Goal: Information Seeking & Learning: Find contact information

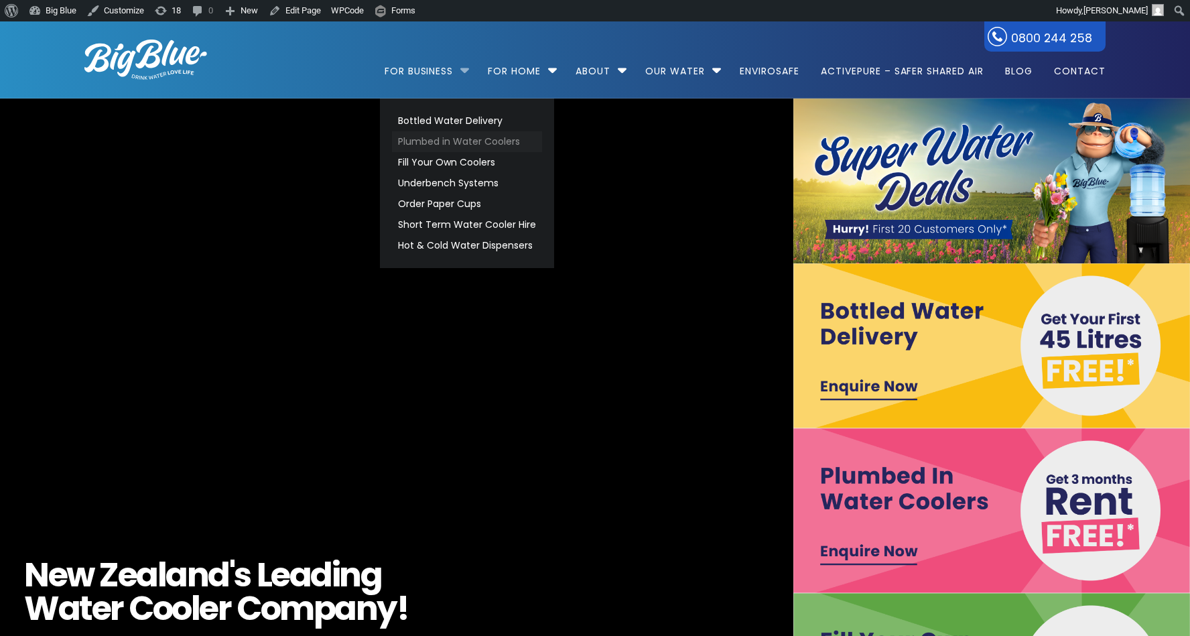
click at [441, 139] on link "Plumbed in Water Coolers" at bounding box center [467, 141] width 150 height 21
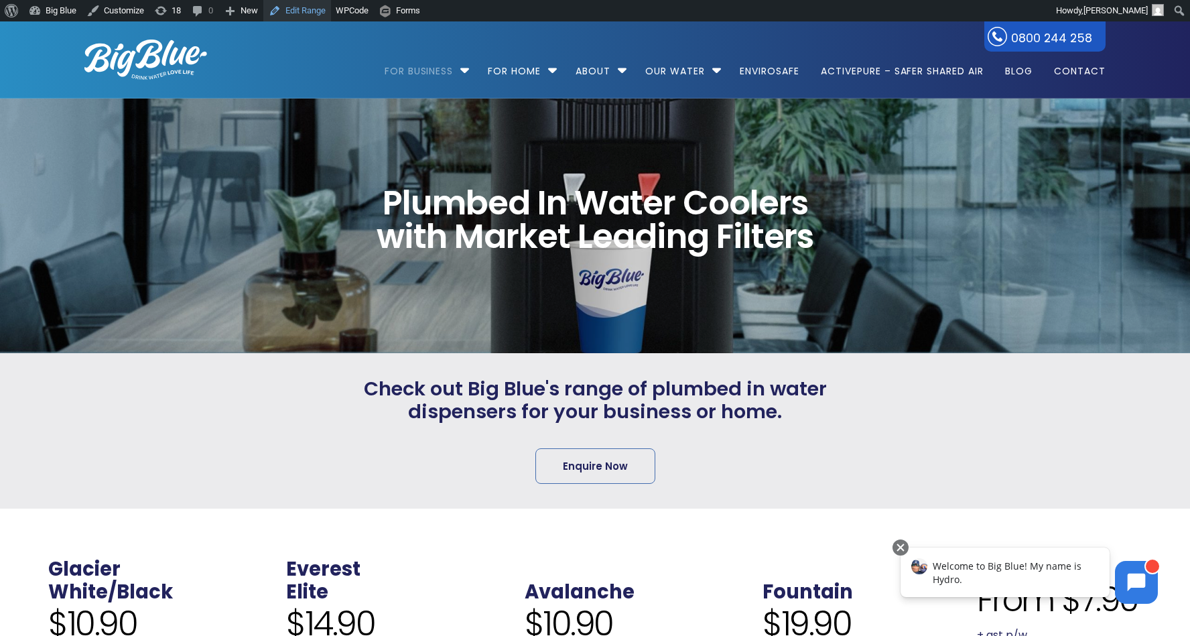
click at [305, 9] on link "Edit Range" at bounding box center [297, 10] width 68 height 21
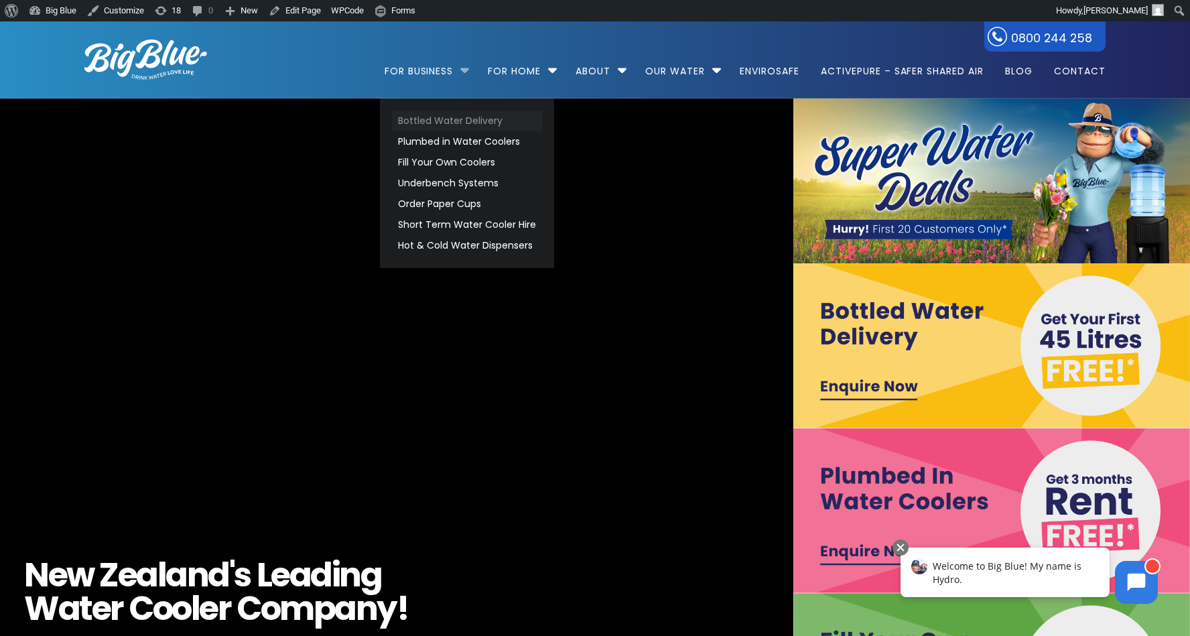
click at [445, 112] on link "Bottled Water Delivery" at bounding box center [467, 121] width 150 height 21
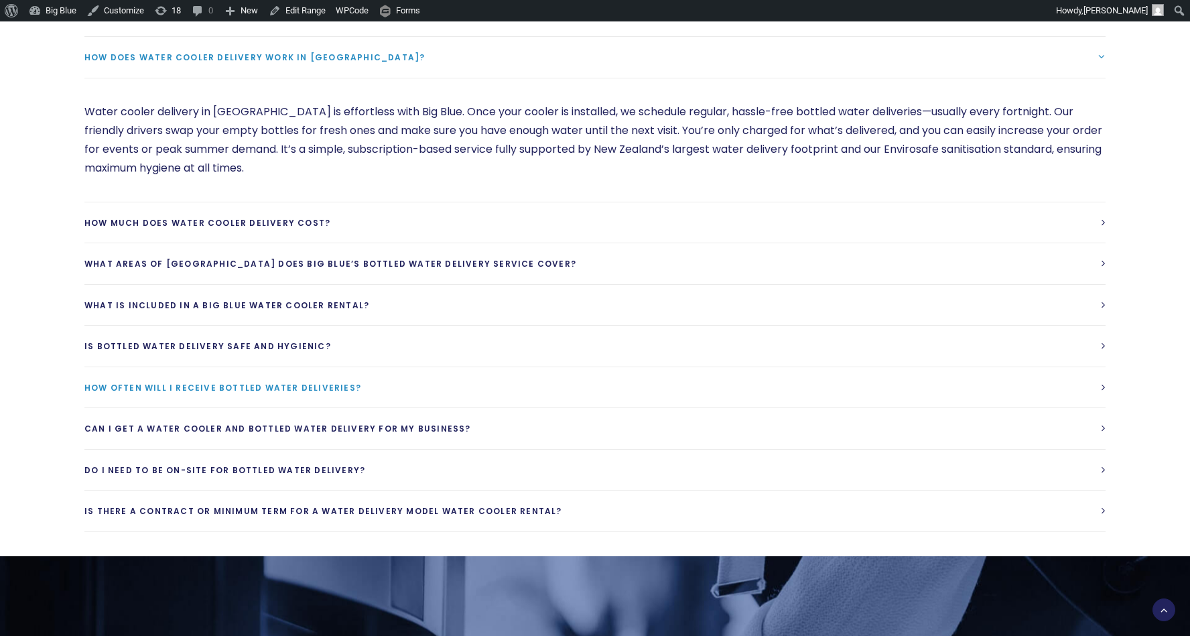
scroll to position [3595, 0]
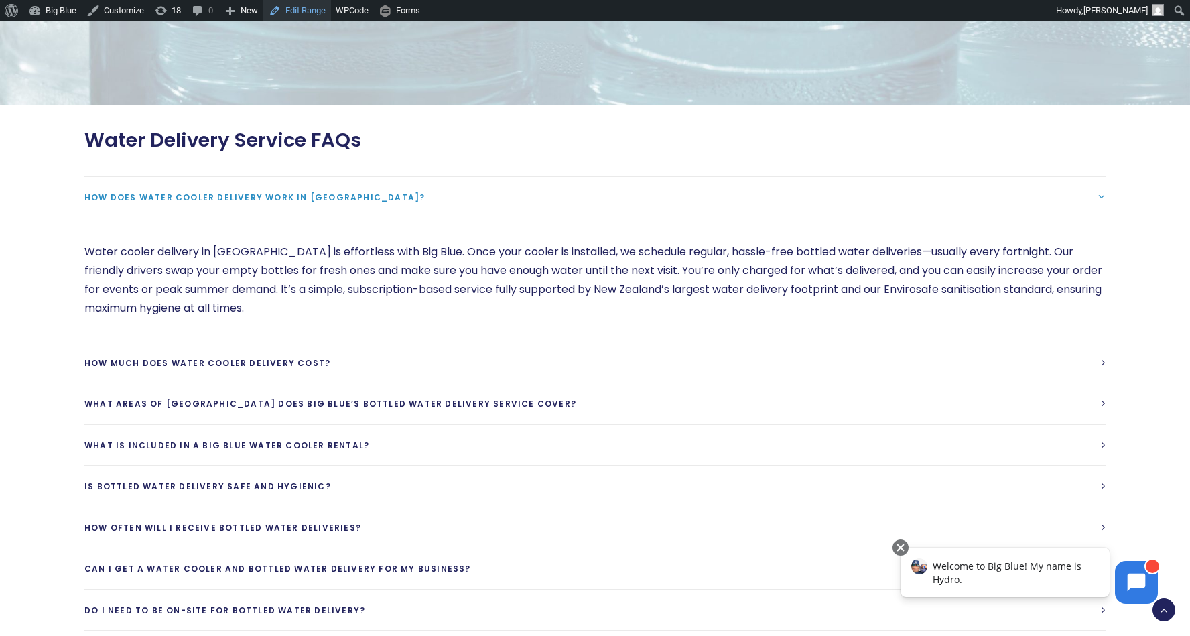
click at [322, 11] on link "Edit Range" at bounding box center [297, 10] width 68 height 21
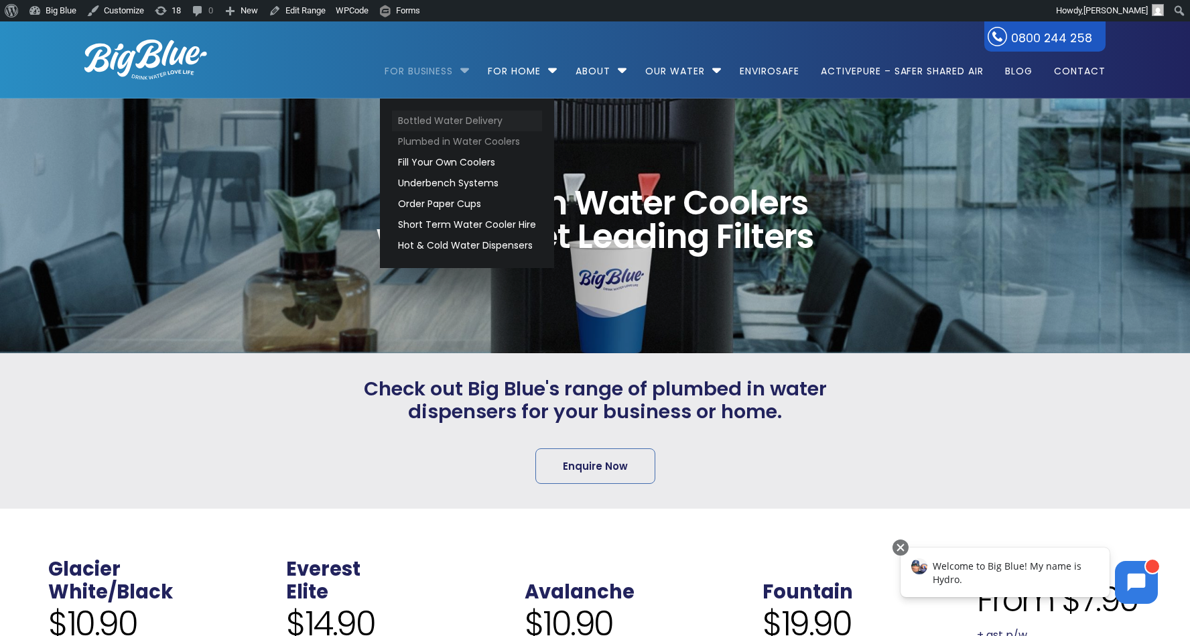
click at [438, 121] on link "Bottled Water Delivery" at bounding box center [467, 121] width 150 height 21
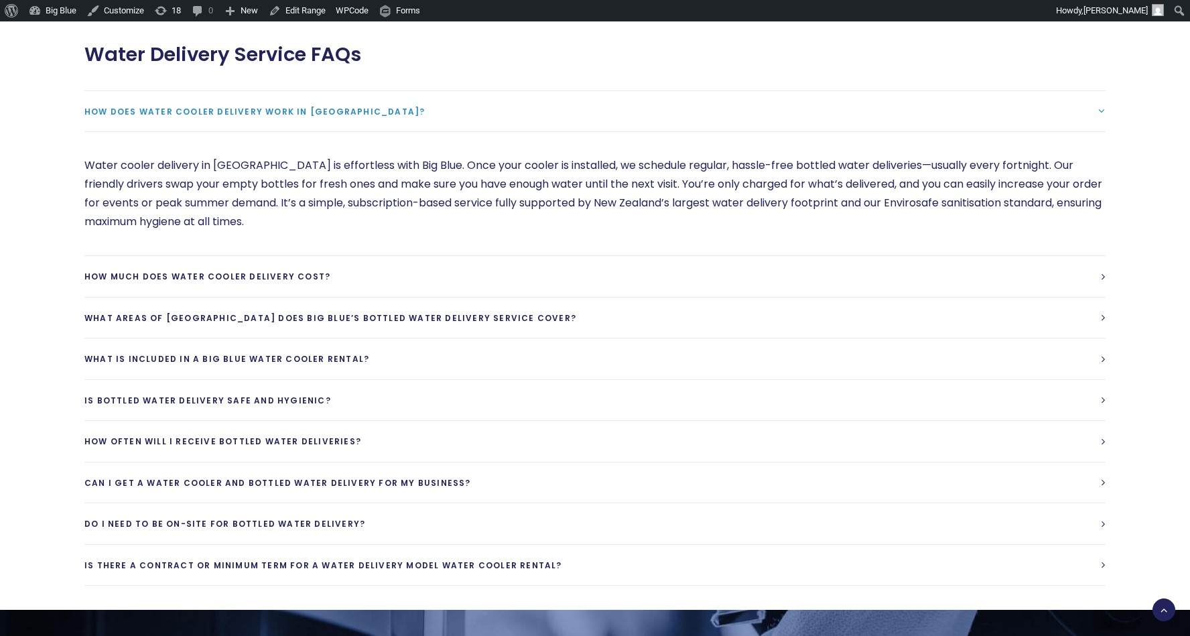
scroll to position [3669, 0]
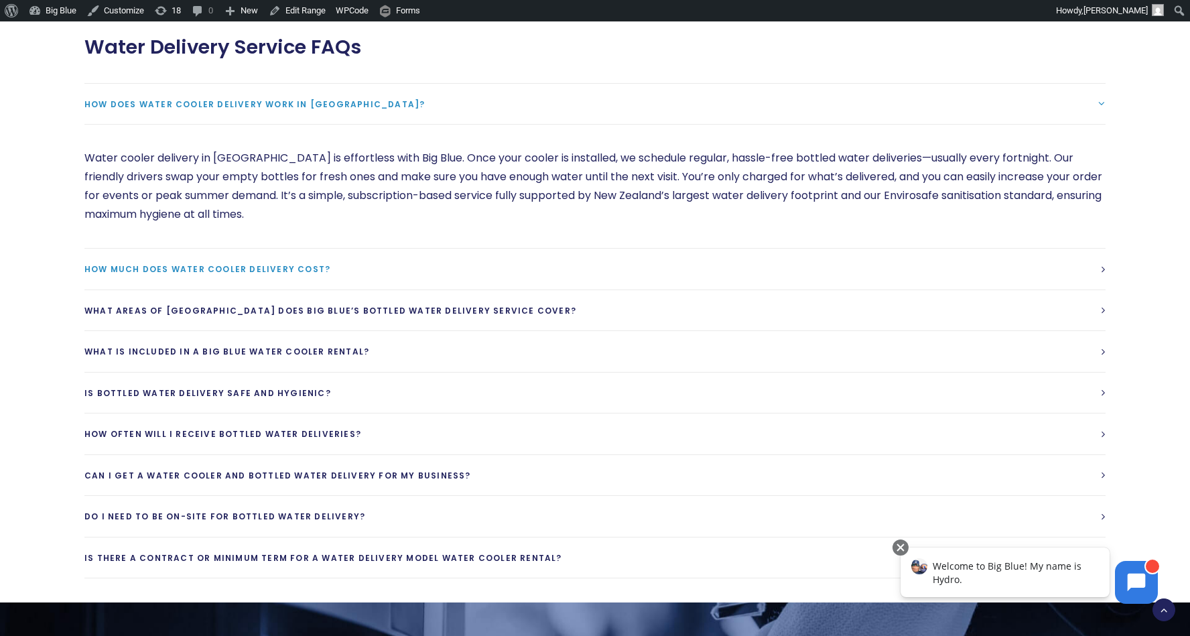
click at [973, 270] on link "How much does water cooler delivery cost?" at bounding box center [594, 269] width 1021 height 41
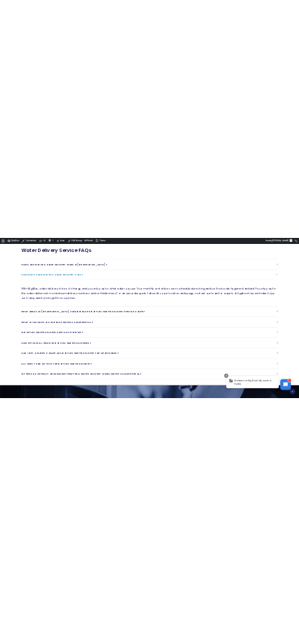
scroll to position [3666, 0]
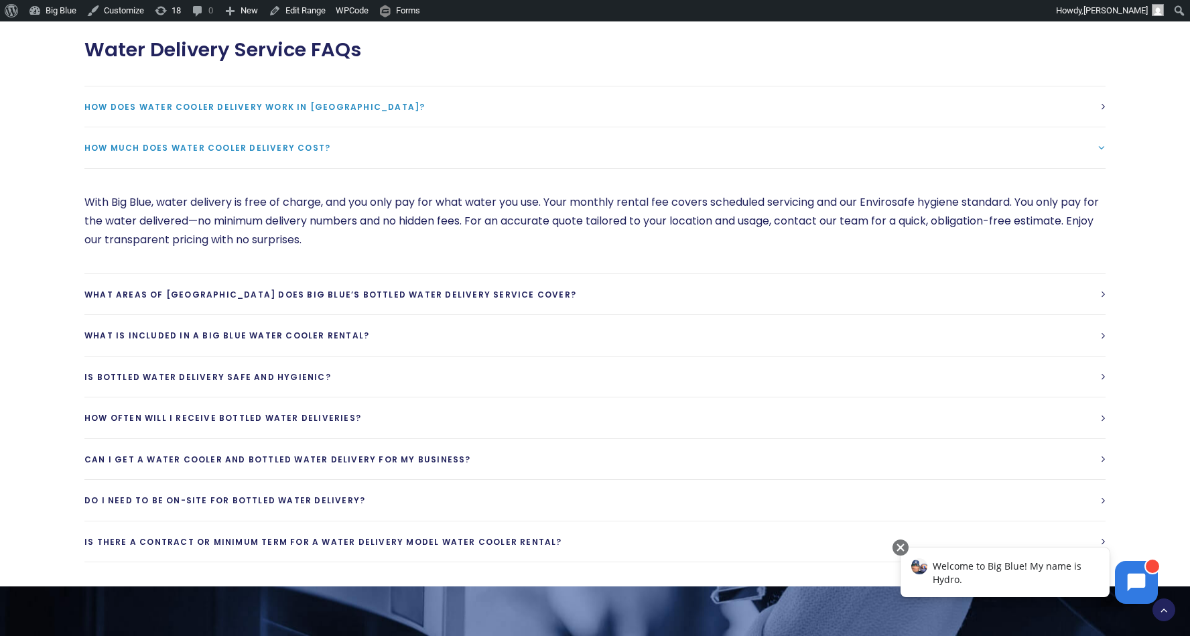
click at [200, 107] on span "How does water cooler delivery work in New Zealand?" at bounding box center [254, 106] width 340 height 11
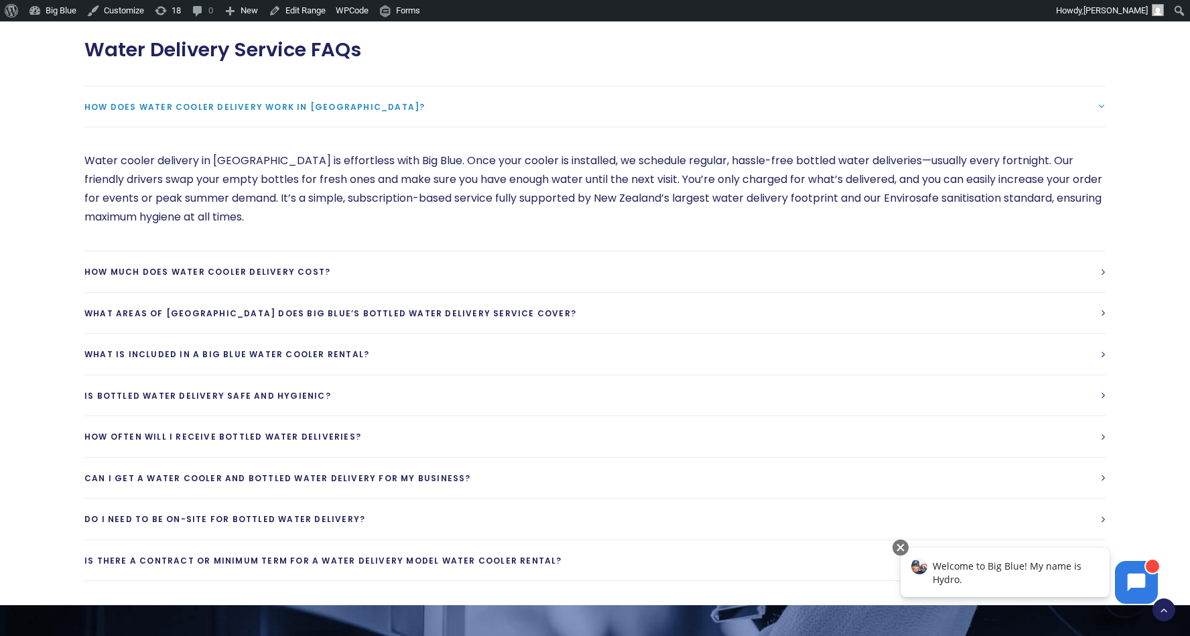
drag, startPoint x: 84, startPoint y: 108, endPoint x: 176, endPoint y: 165, distance: 108.0
click at [176, 165] on div "How does water cooler delivery work in New Zealand? Water cooler delivery in Ne…" at bounding box center [594, 169] width 1021 height 166
click at [228, 108] on span "How does water cooler delivery work in New Zealand?" at bounding box center [254, 106] width 340 height 11
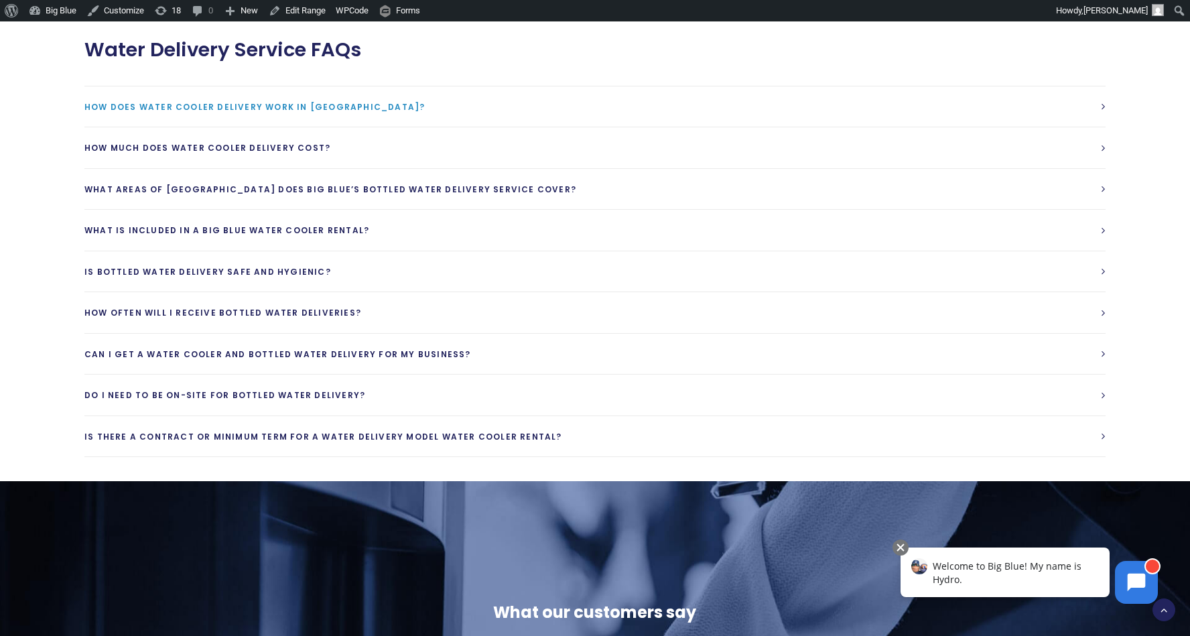
click at [228, 108] on span "How does water cooler delivery work in New Zealand?" at bounding box center [254, 106] width 340 height 11
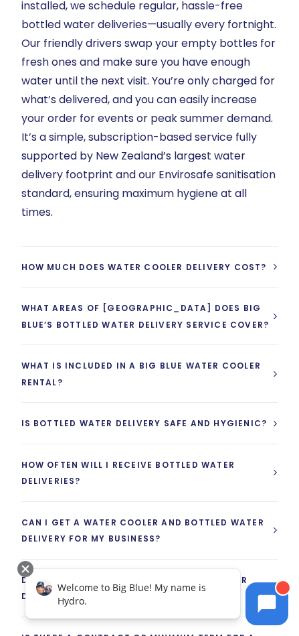
scroll to position [6563, 0]
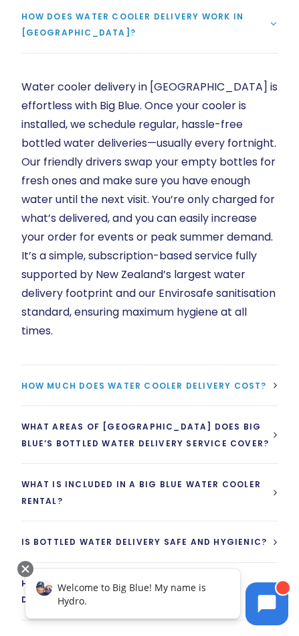
click at [133, 380] on span "How much does water cooler delivery cost?" at bounding box center [144, 385] width 246 height 11
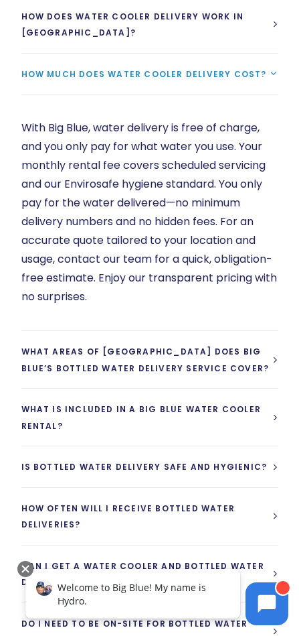
click at [116, 121] on p "With Big Blue, water delivery is free of charge, and you only pay for what wate…" at bounding box center [149, 213] width 257 height 188
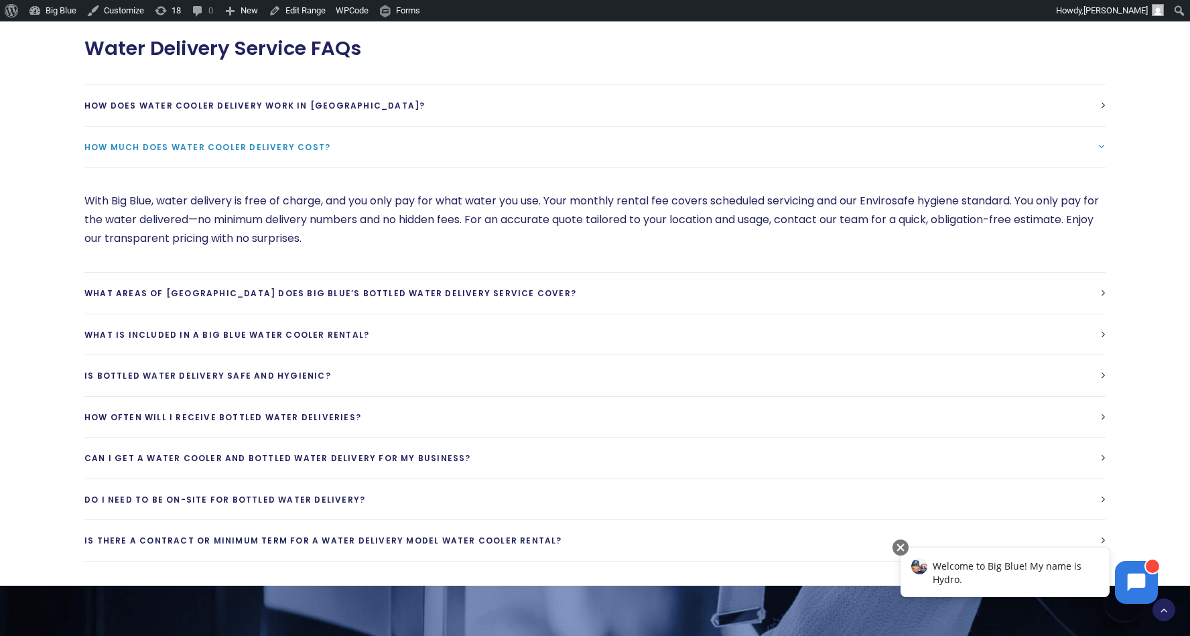
scroll to position [3686, 0]
click at [242, 96] on link "How does water cooler delivery work in New Zealand?" at bounding box center [594, 106] width 1021 height 41
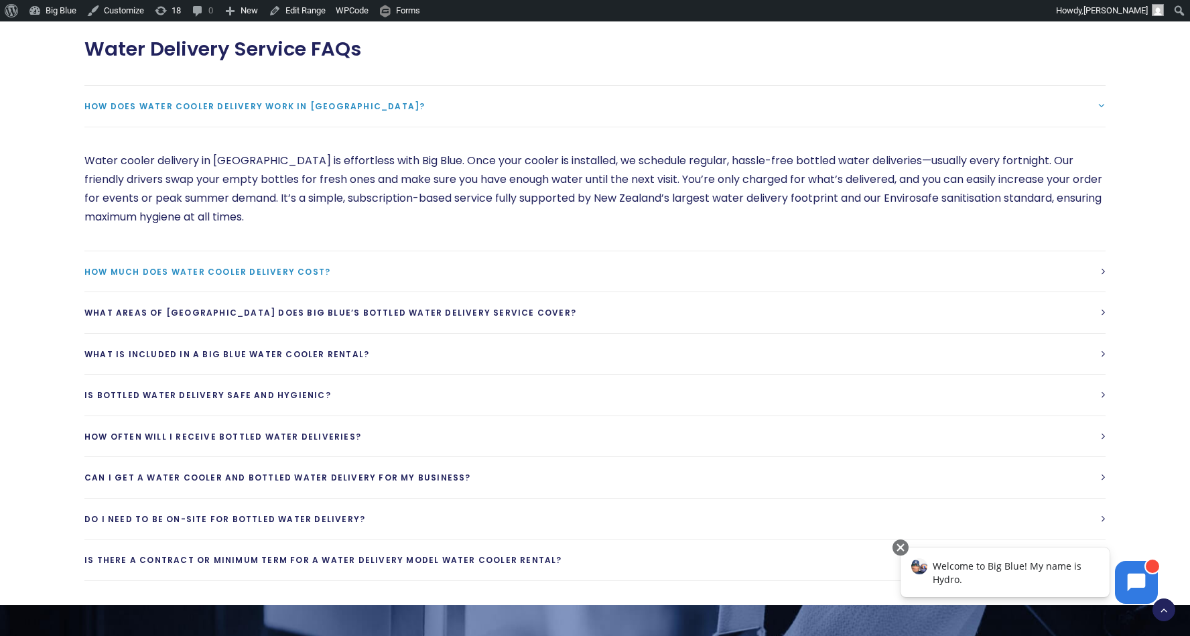
click at [289, 266] on span "How much does water cooler delivery cost?" at bounding box center [207, 271] width 246 height 11
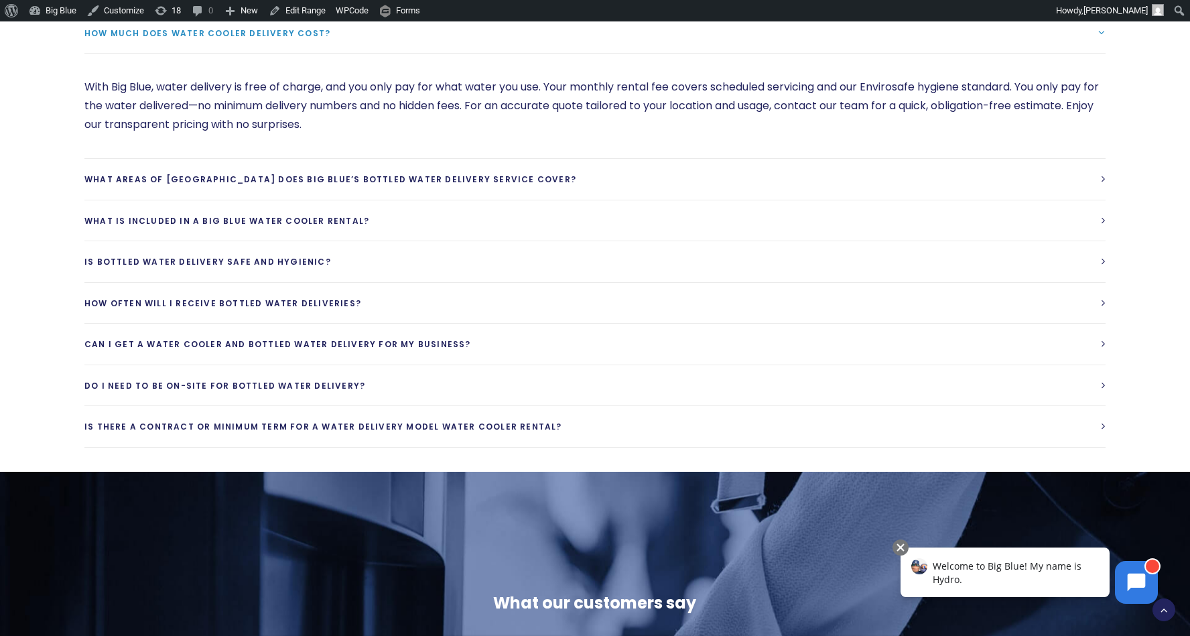
scroll to position [3803, 0]
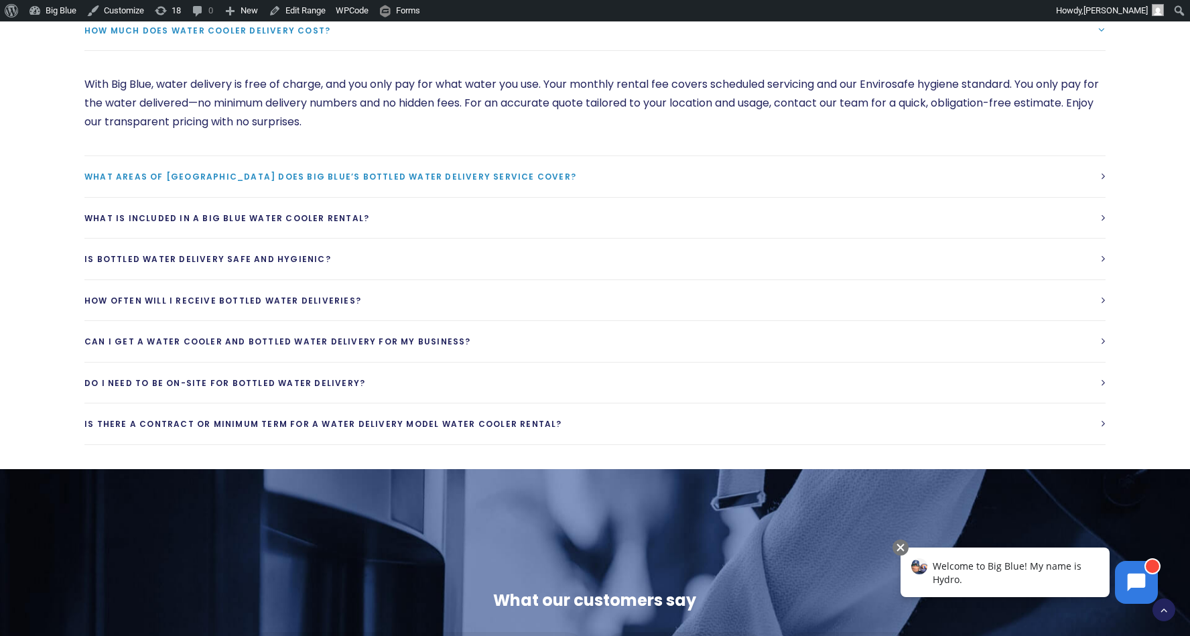
click at [291, 167] on link "What areas of New Zealand does Big Blue’s bottled water delivery service cover?" at bounding box center [594, 176] width 1021 height 41
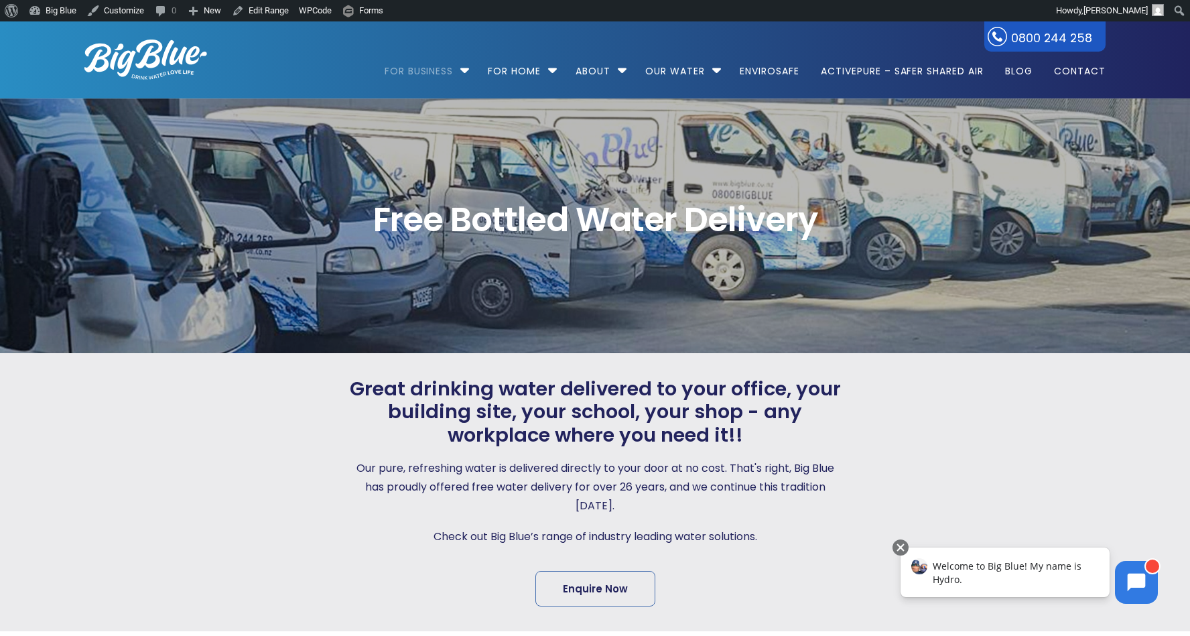
click at [161, 56] on img at bounding box center [145, 60] width 123 height 40
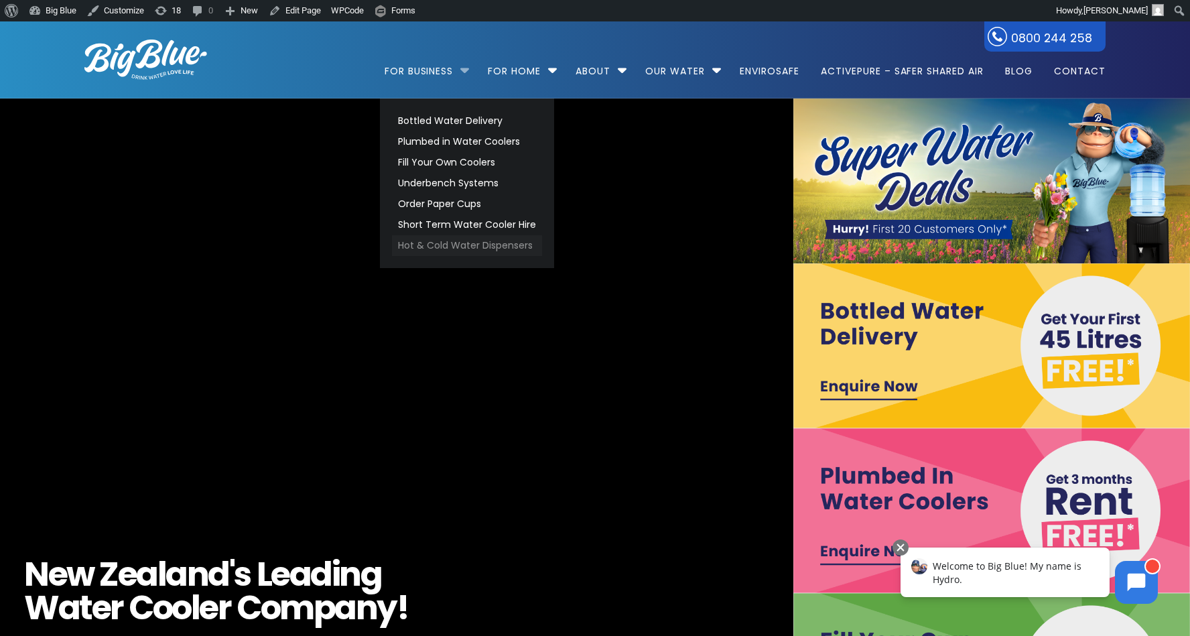
click at [485, 241] on link "Hot & Cold Water Dispensers" at bounding box center [467, 245] width 150 height 21
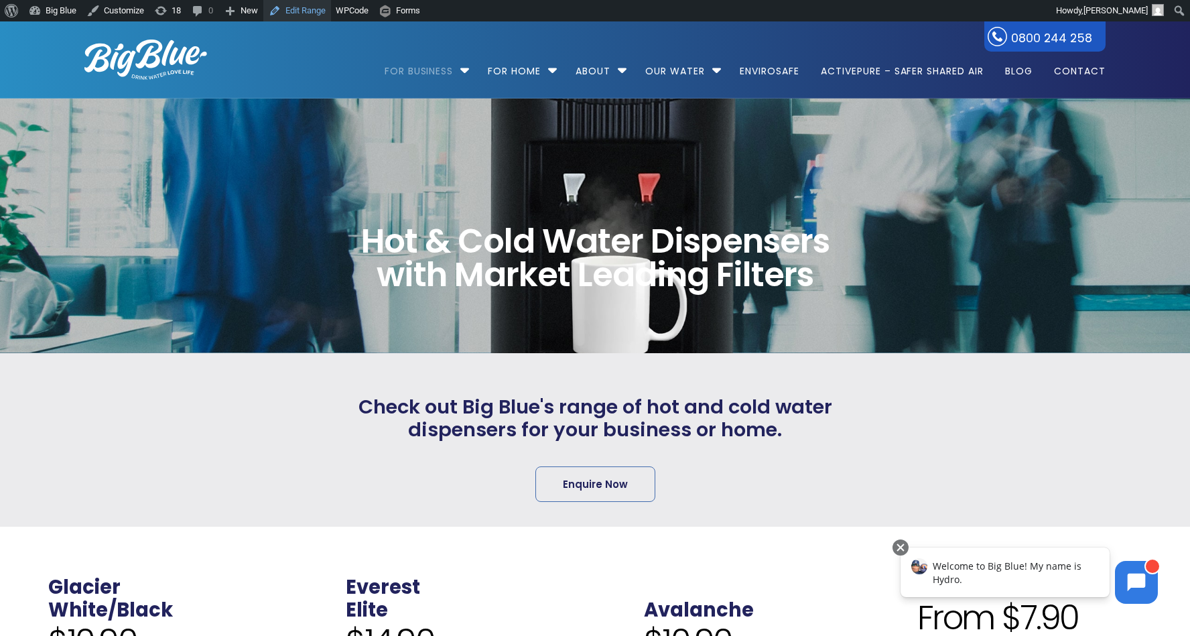
click at [316, 12] on link "Edit Range" at bounding box center [297, 10] width 68 height 21
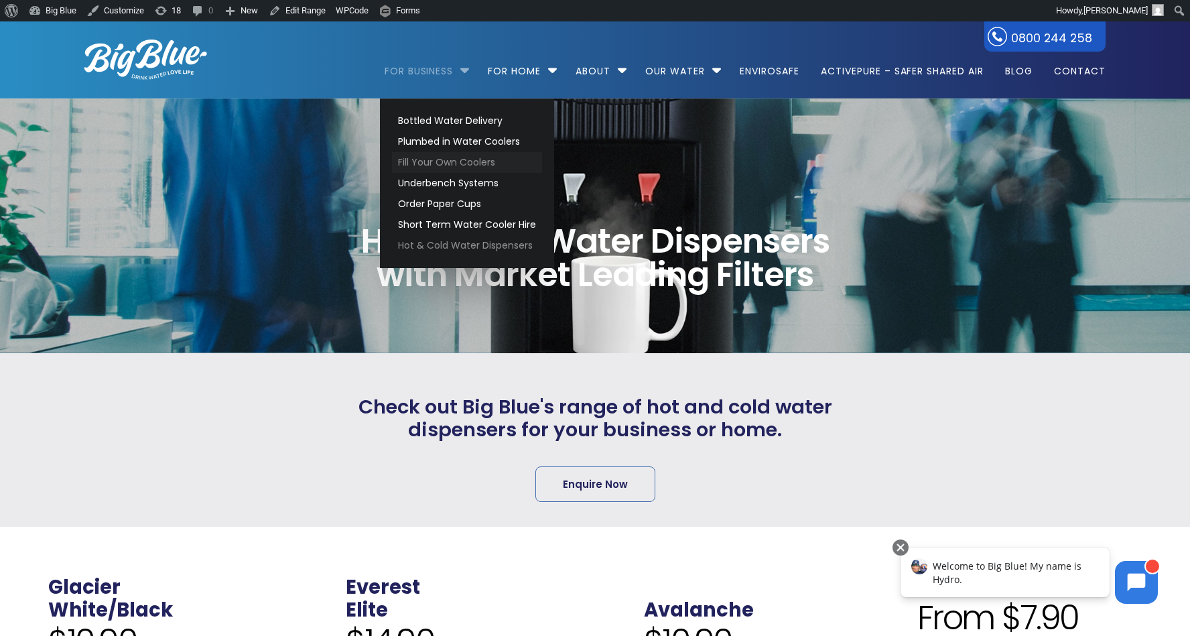
click at [452, 162] on link "Fill Your Own Coolers" at bounding box center [467, 162] width 150 height 21
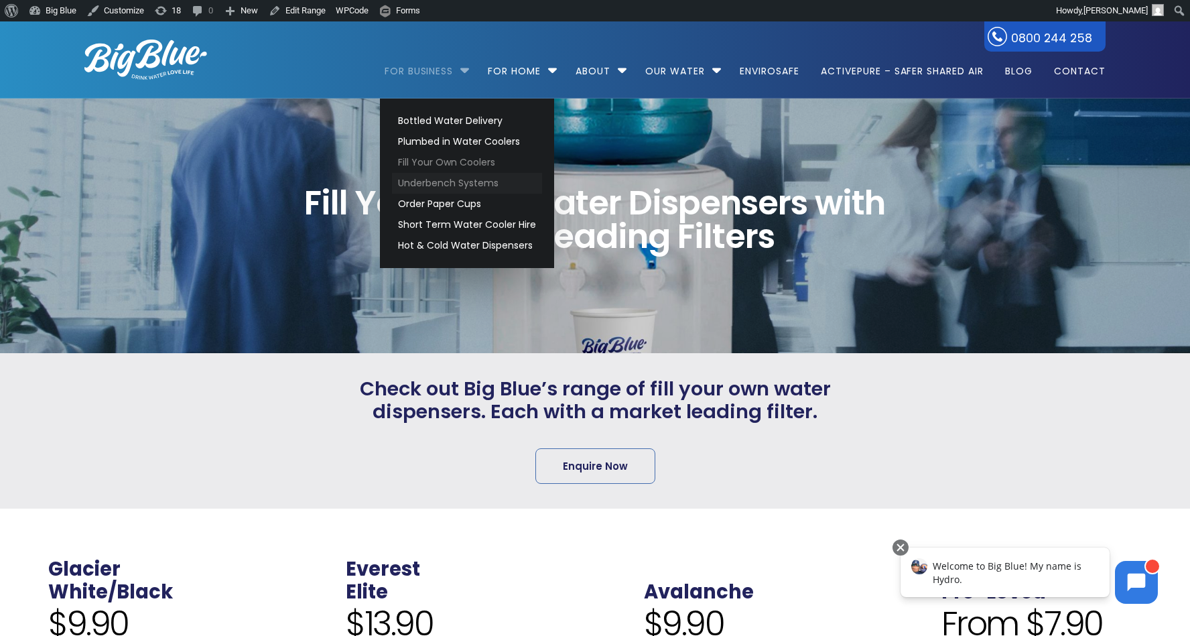
click at [443, 183] on link "Underbench Systems" at bounding box center [467, 183] width 150 height 21
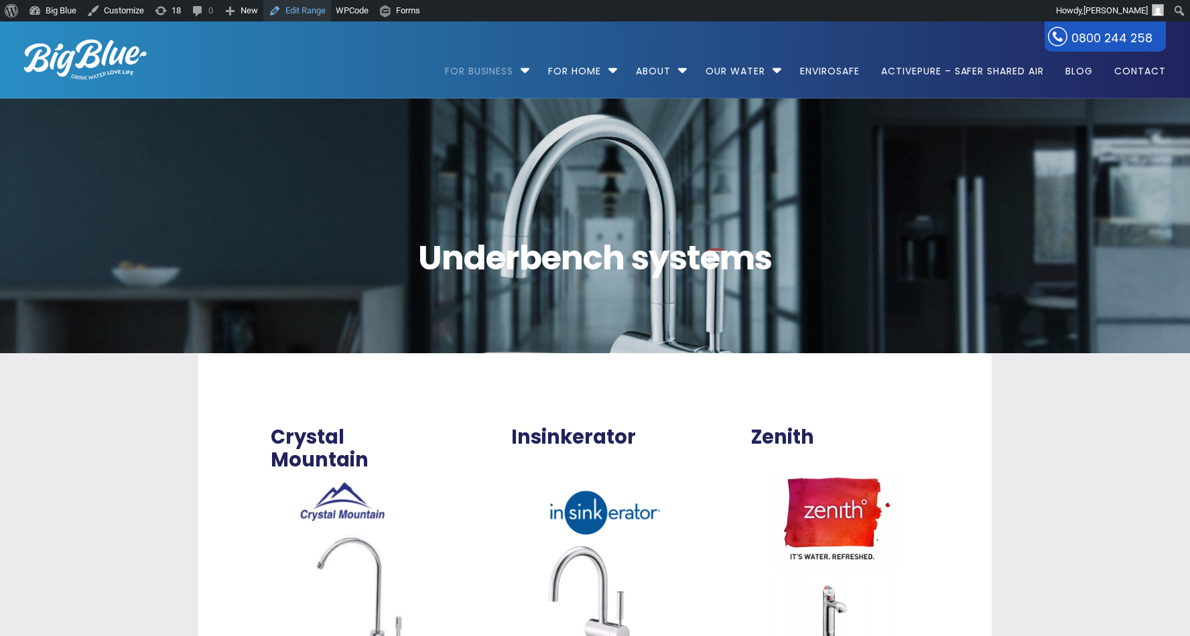
click at [322, 14] on link "Edit Range" at bounding box center [297, 10] width 68 height 21
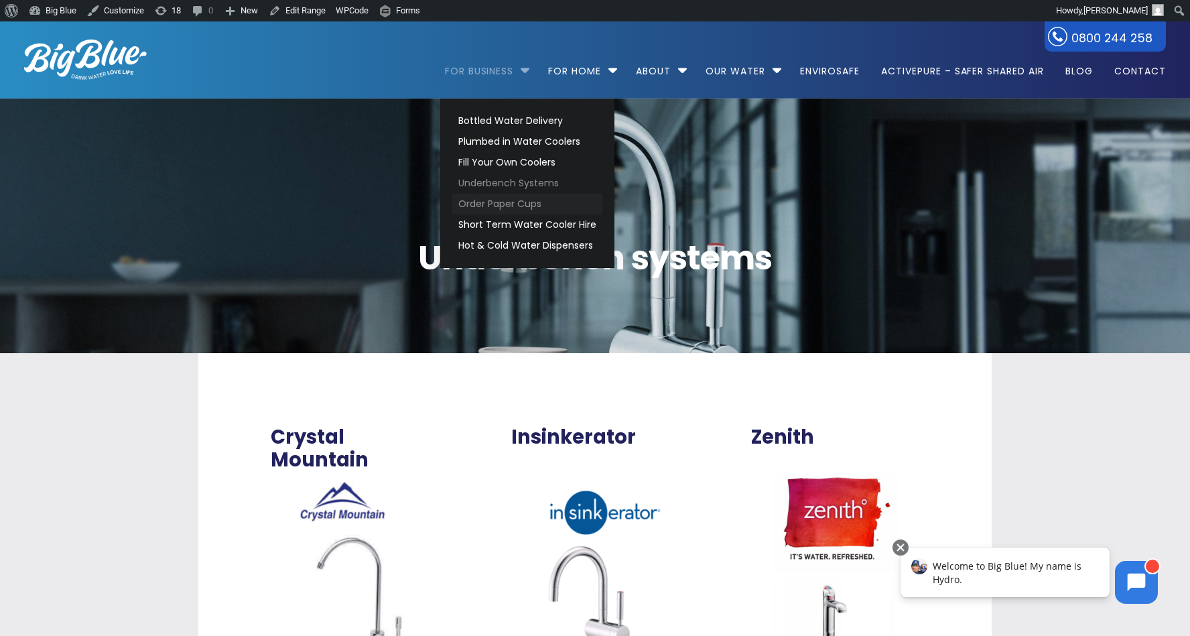
click at [511, 200] on link "Order Paper Cups" at bounding box center [527, 204] width 150 height 21
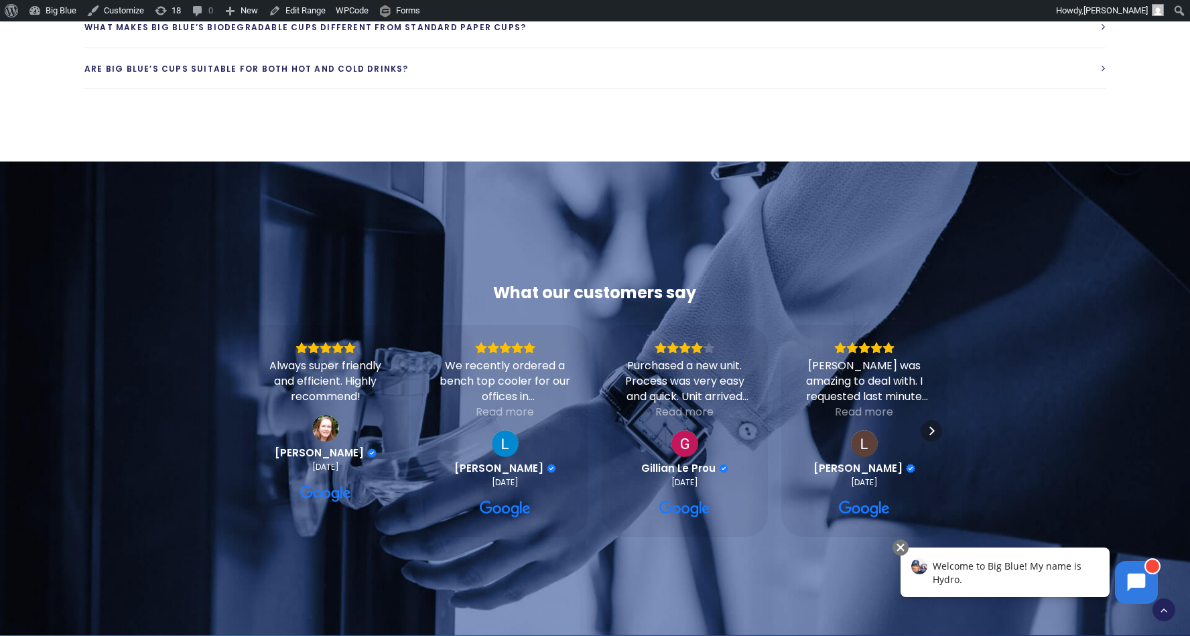
scroll to position [1591, 0]
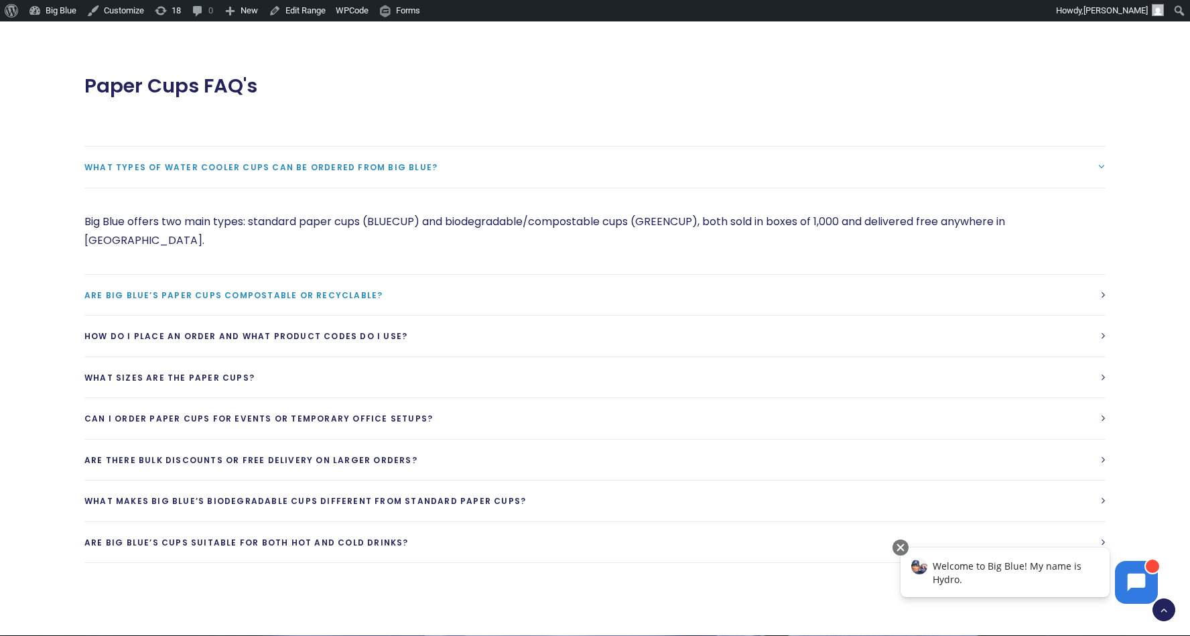
click at [330, 289] on span "Are Big Blue’s paper cups compostable or recyclable?" at bounding box center [233, 294] width 298 height 11
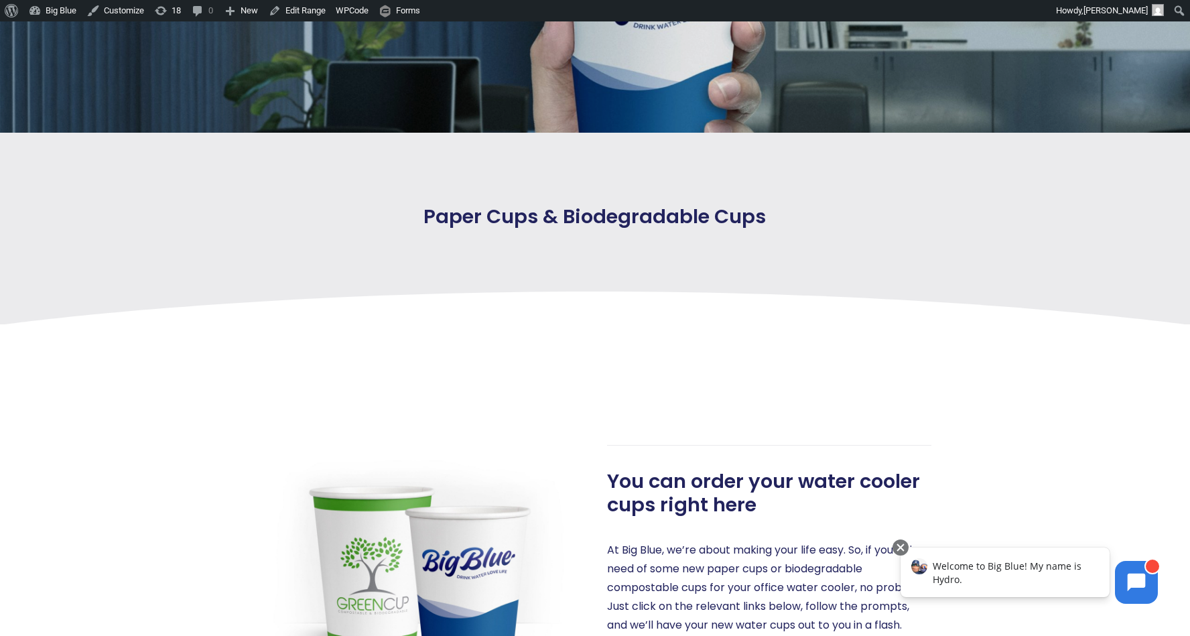
scroll to position [0, 0]
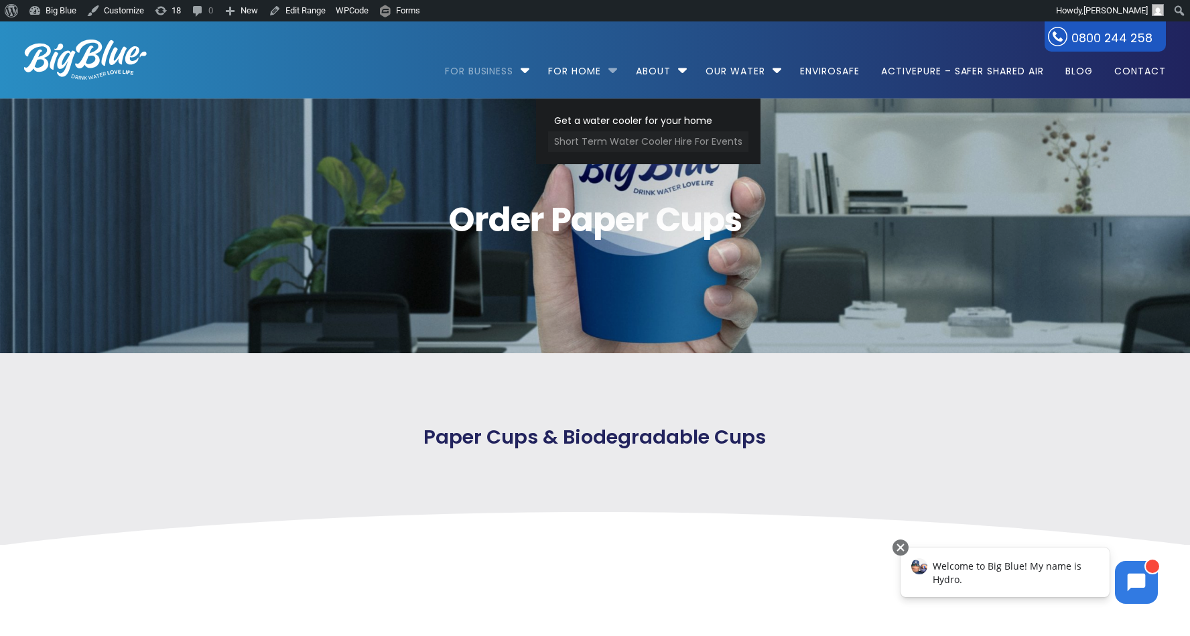
click at [596, 145] on link "Short Term Water Cooler Hire For Events" at bounding box center [648, 141] width 200 height 21
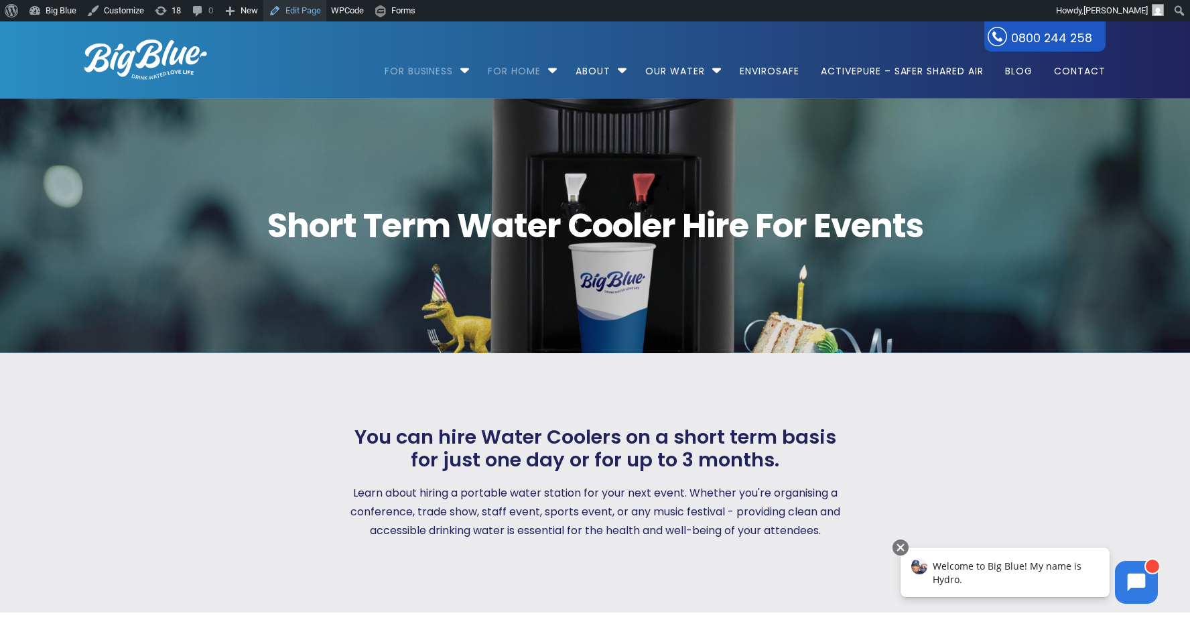
click at [287, 11] on link "Edit Page" at bounding box center [294, 10] width 63 height 21
click at [575, 119] on link "Get a water cooler for your home" at bounding box center [588, 121] width 200 height 21
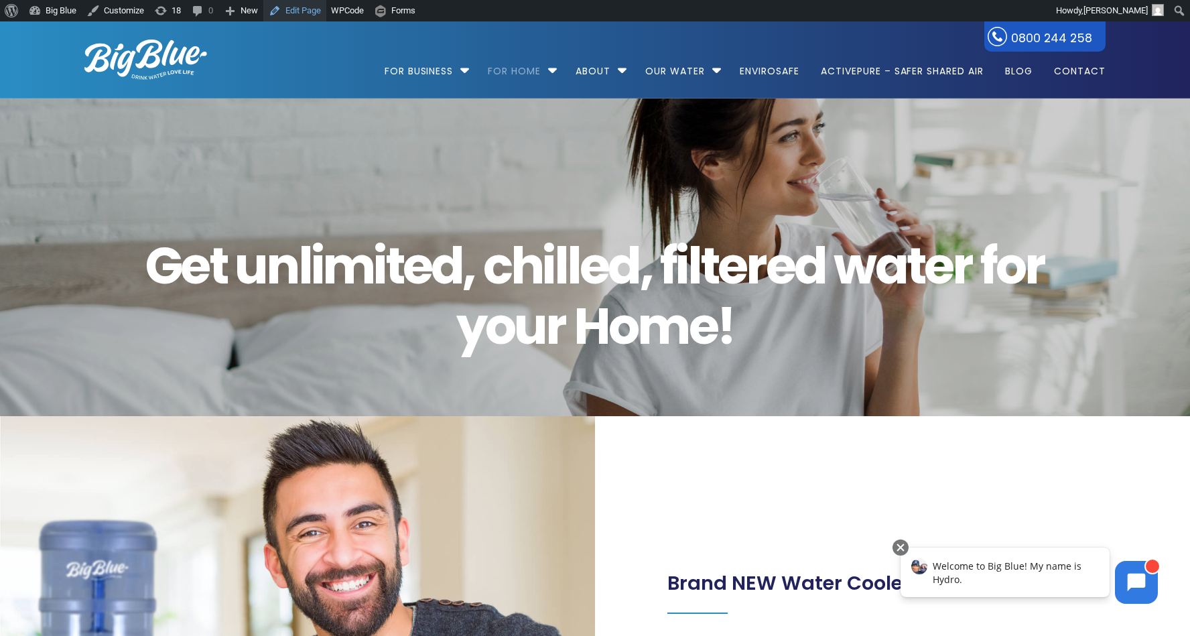
click at [319, 15] on link "Edit Page" at bounding box center [294, 10] width 63 height 21
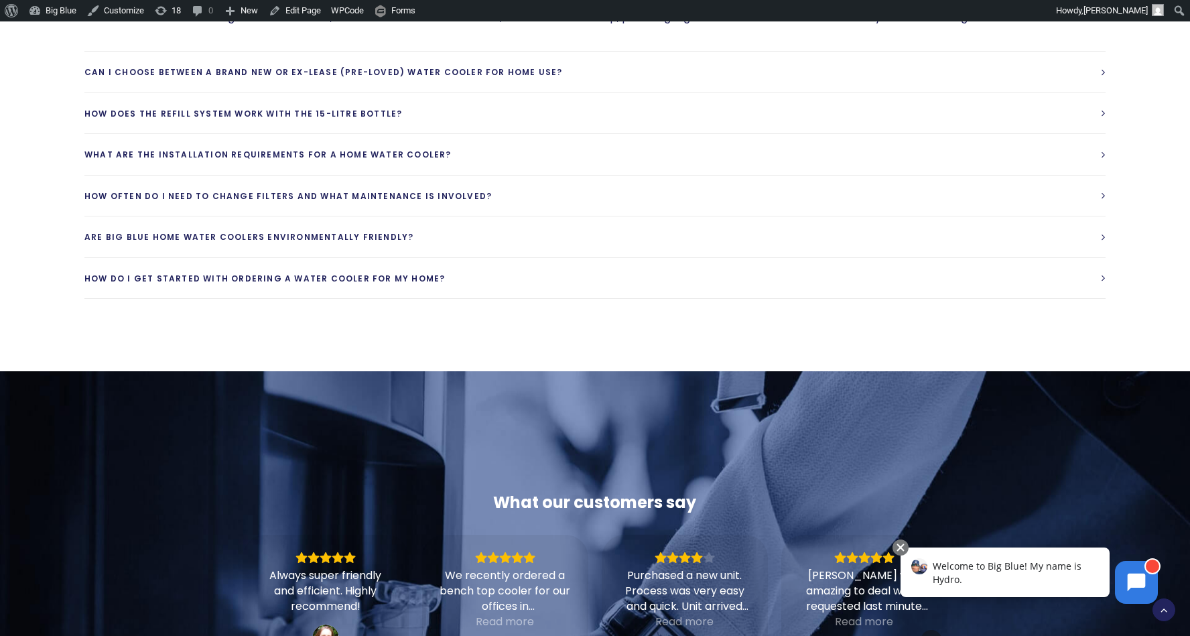
scroll to position [2014, 0]
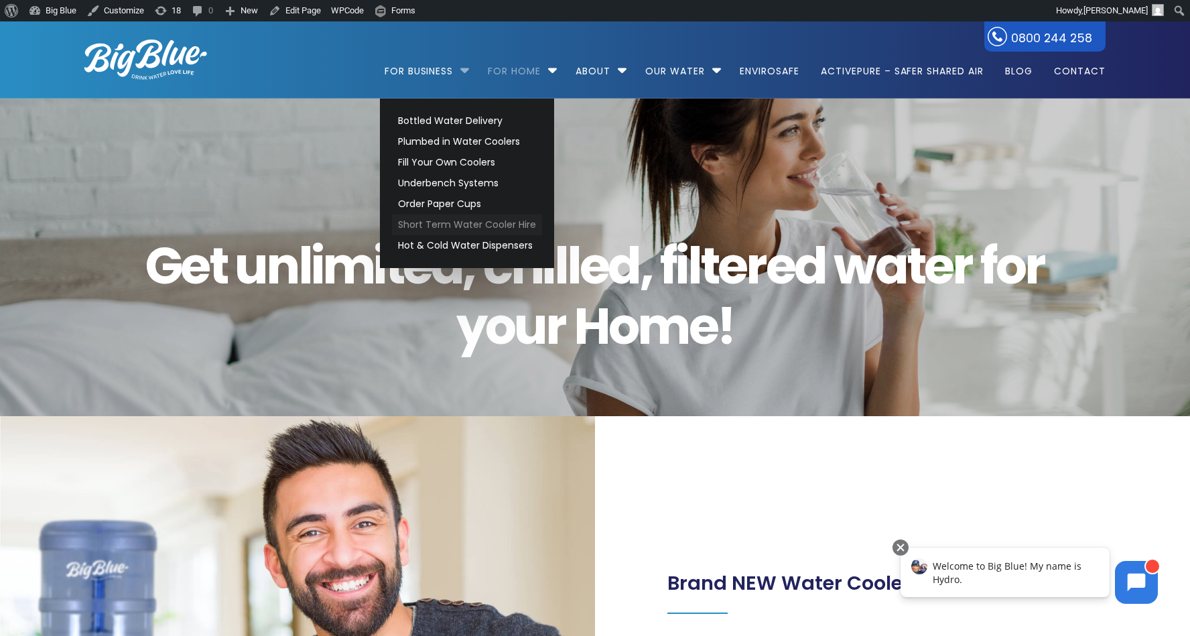
click at [449, 224] on link "Short Term Water Cooler Hire" at bounding box center [467, 224] width 150 height 21
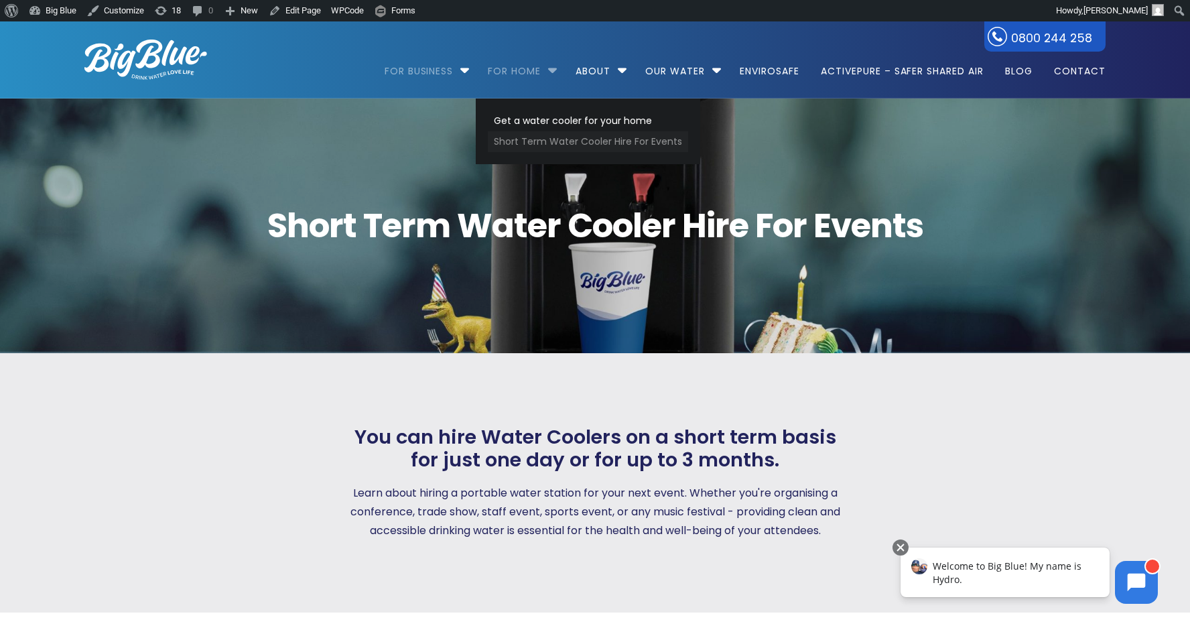
click at [541, 143] on link "Short Term Water Cooler Hire For Events" at bounding box center [588, 141] width 200 height 21
click at [533, 129] on div "Short Term Water Cooler Hire For Events" at bounding box center [594, 225] width 1069 height 255
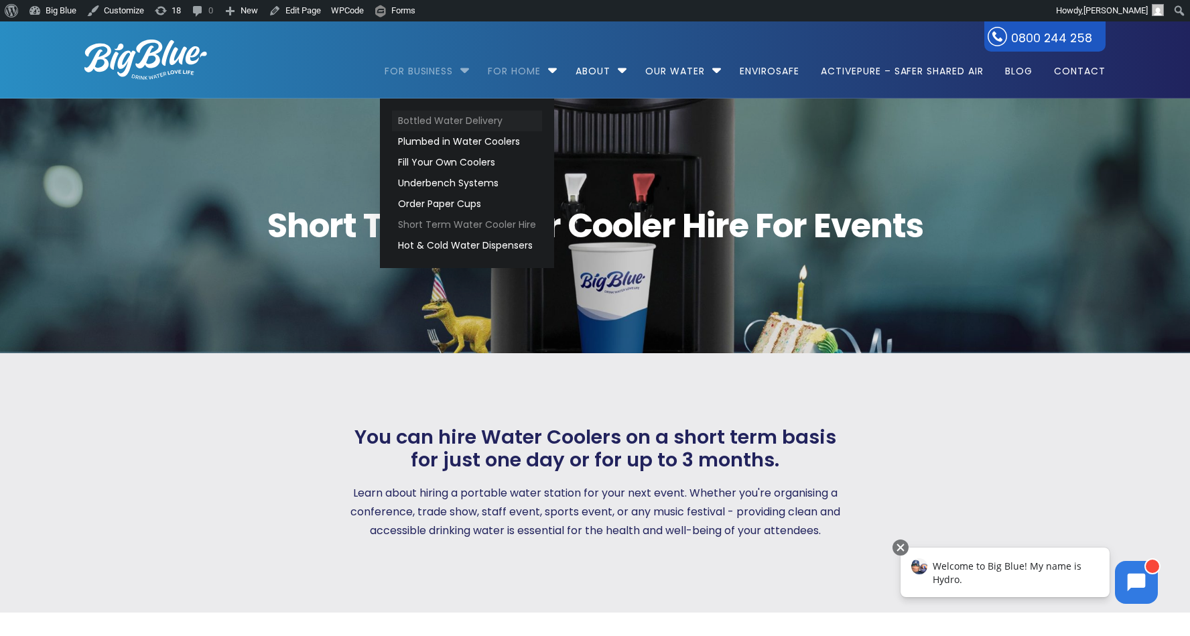
click at [444, 117] on link "Bottled Water Delivery" at bounding box center [467, 121] width 150 height 21
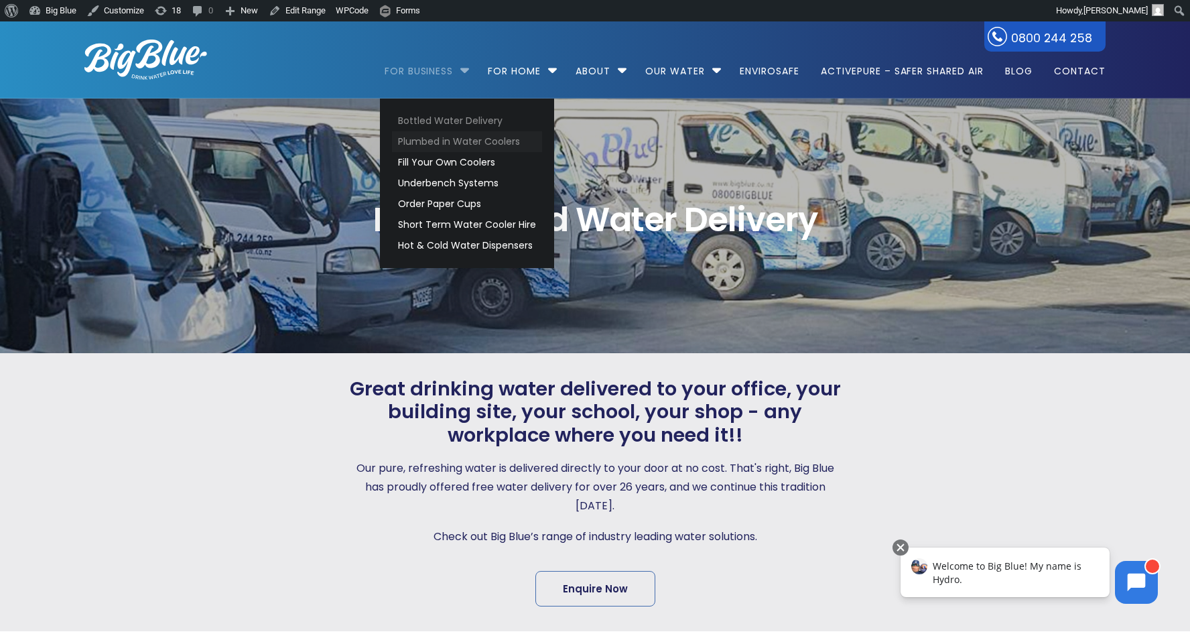
click at [454, 142] on link "Plumbed in Water Coolers" at bounding box center [467, 141] width 150 height 21
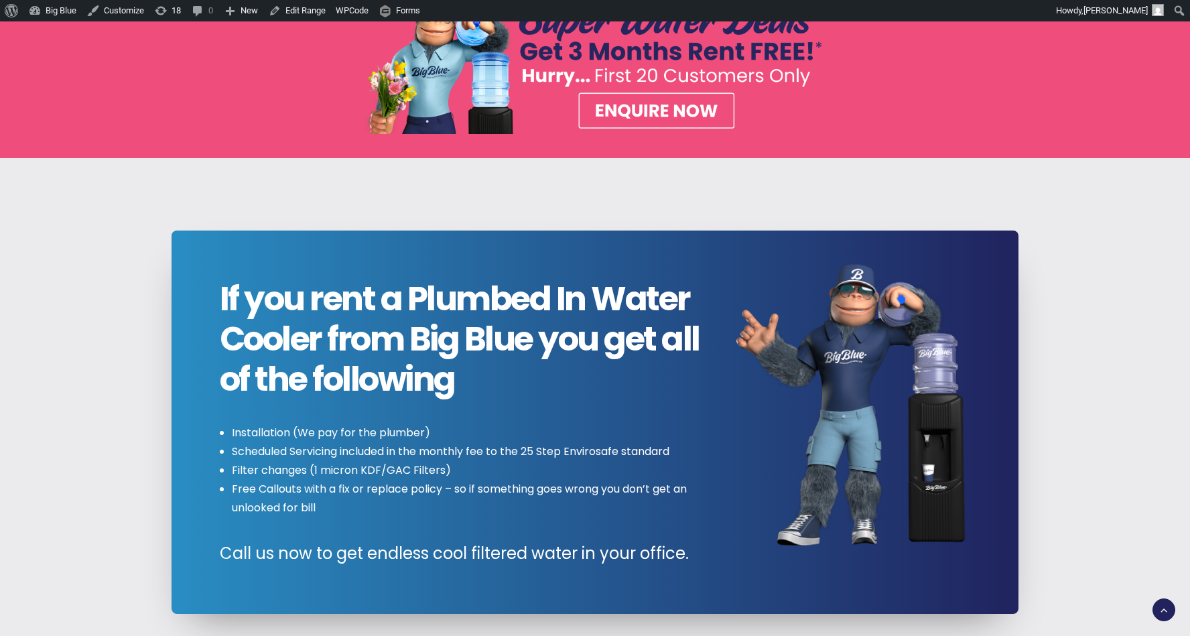
scroll to position [1227, 0]
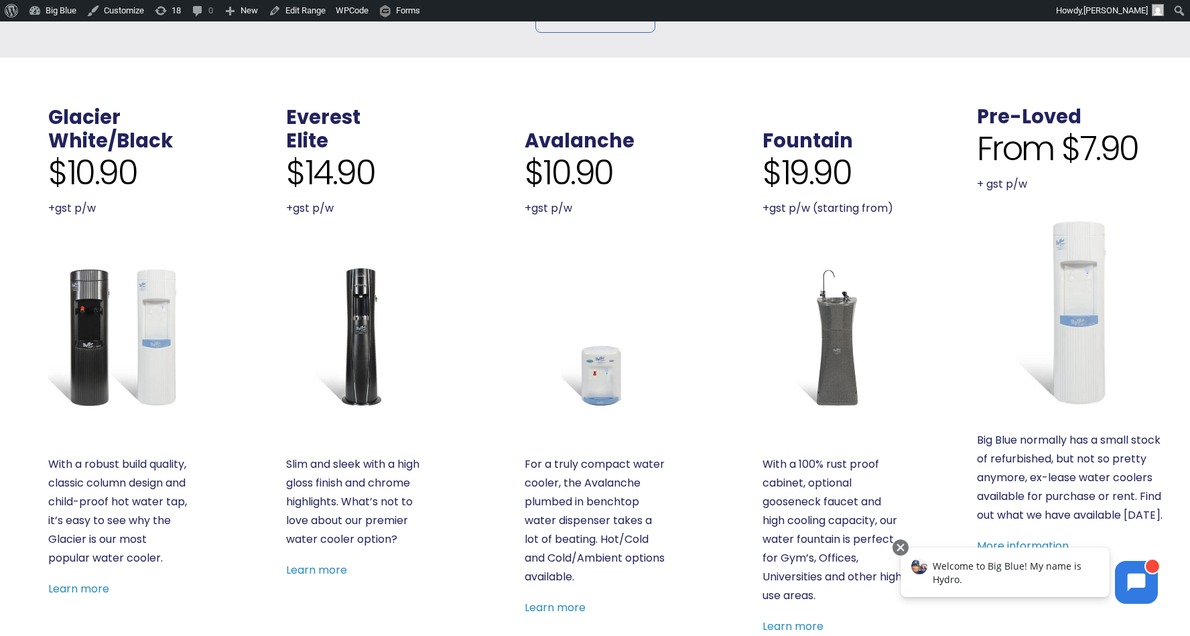
scroll to position [0, 0]
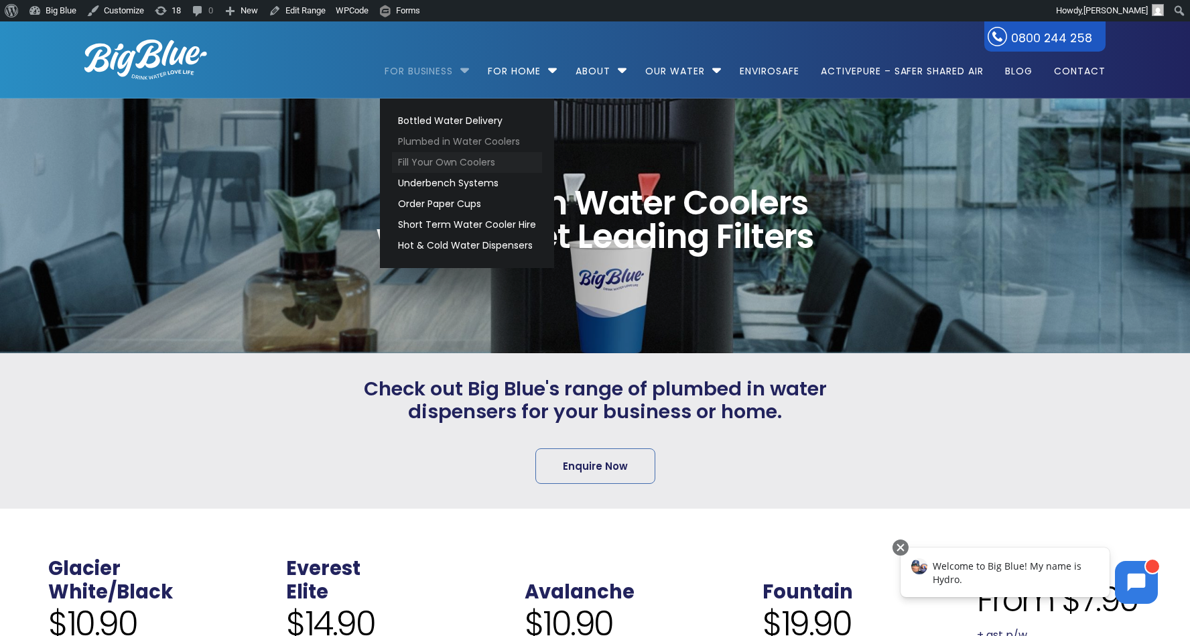
click at [445, 161] on link "Fill Your Own Coolers" at bounding box center [467, 162] width 150 height 21
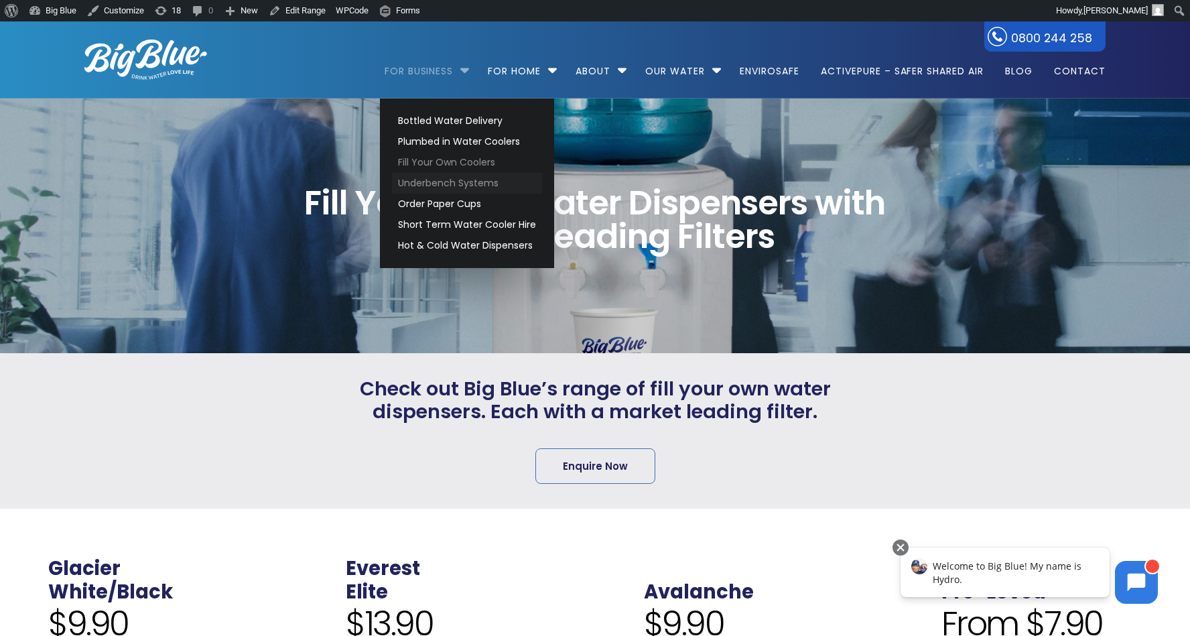
click at [454, 184] on link "Underbench Systems" at bounding box center [467, 183] width 150 height 21
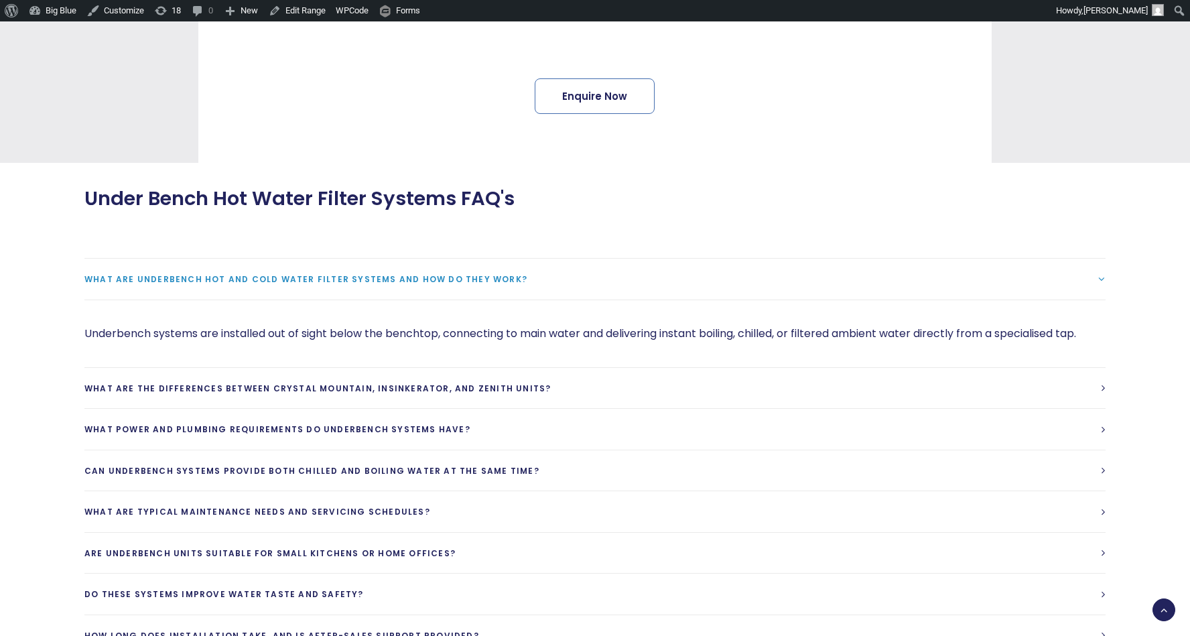
scroll to position [263, 0]
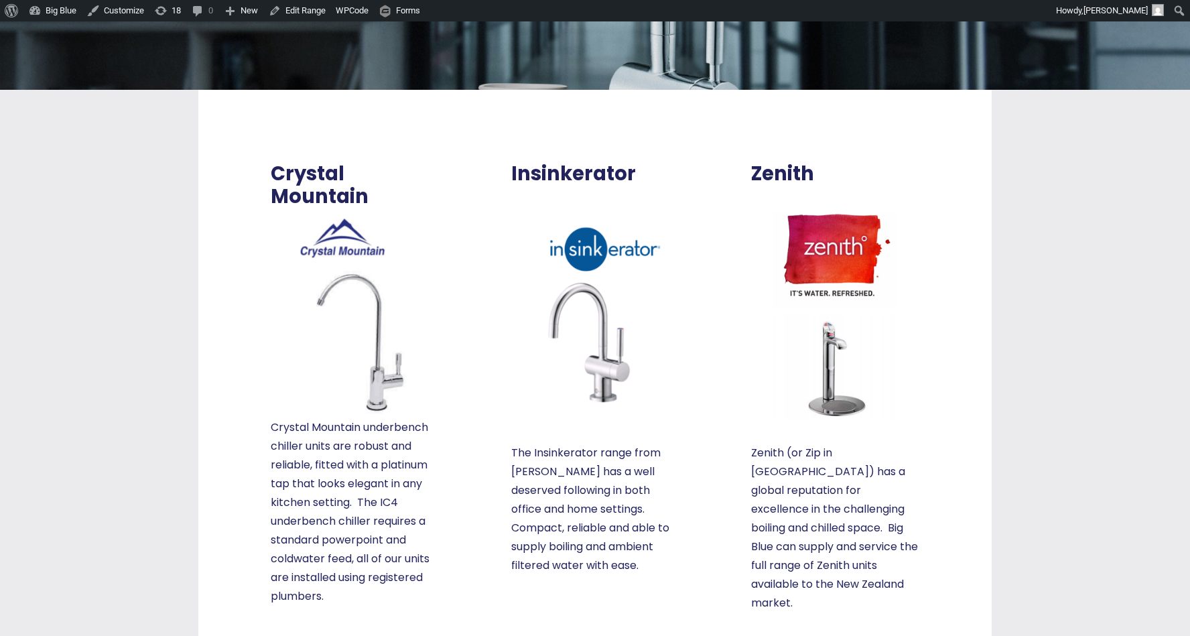
click at [1189, 0] on html "About WordPress About WordPress Get Involved [DOMAIN_NAME] Documentation Learn …" at bounding box center [595, 76] width 1190 height 636
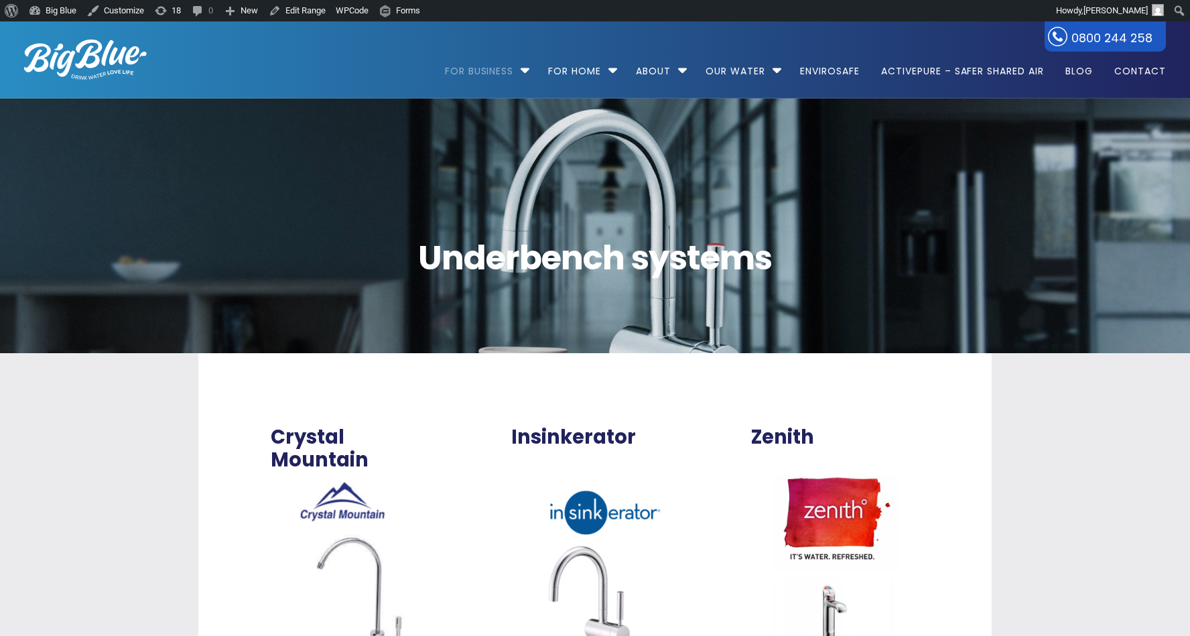
scroll to position [0, 0]
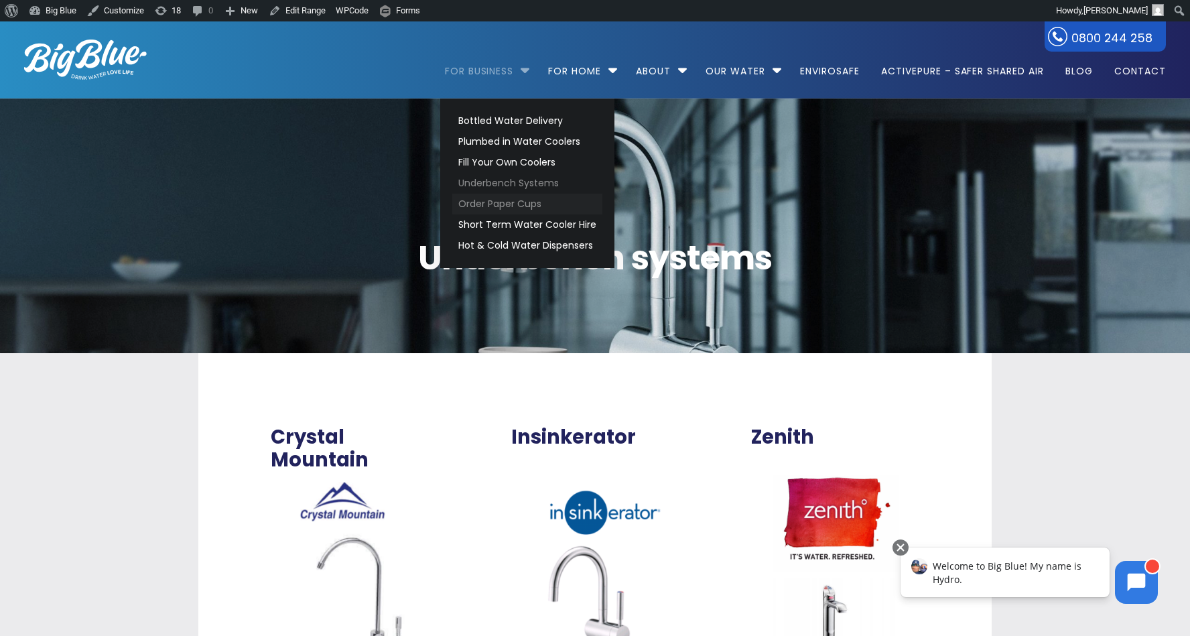
click at [498, 203] on link "Order Paper Cups" at bounding box center [527, 204] width 150 height 21
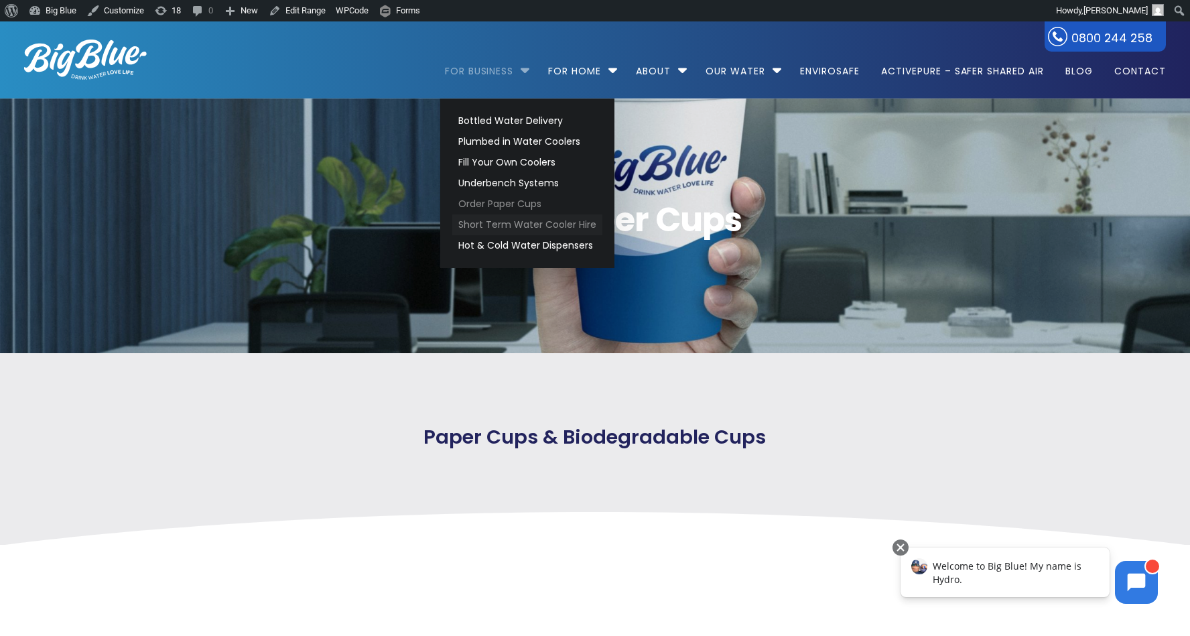
click at [516, 220] on link "Short Term Water Cooler Hire" at bounding box center [527, 224] width 150 height 21
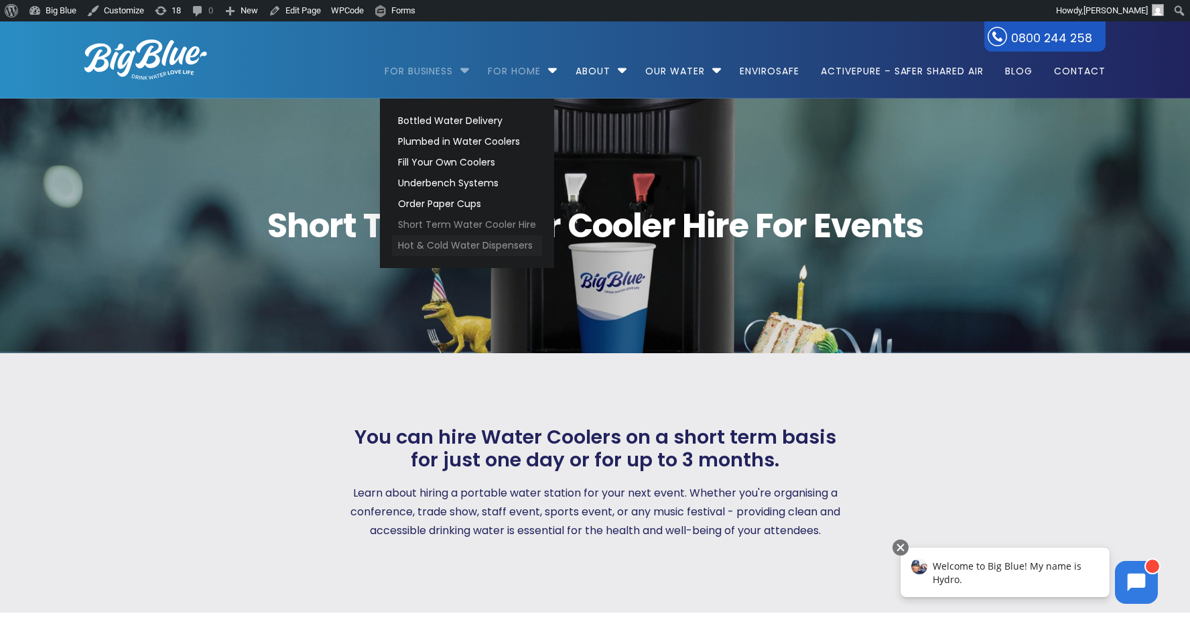
click at [483, 245] on link "Hot & Cold Water Dispensers" at bounding box center [467, 245] width 150 height 21
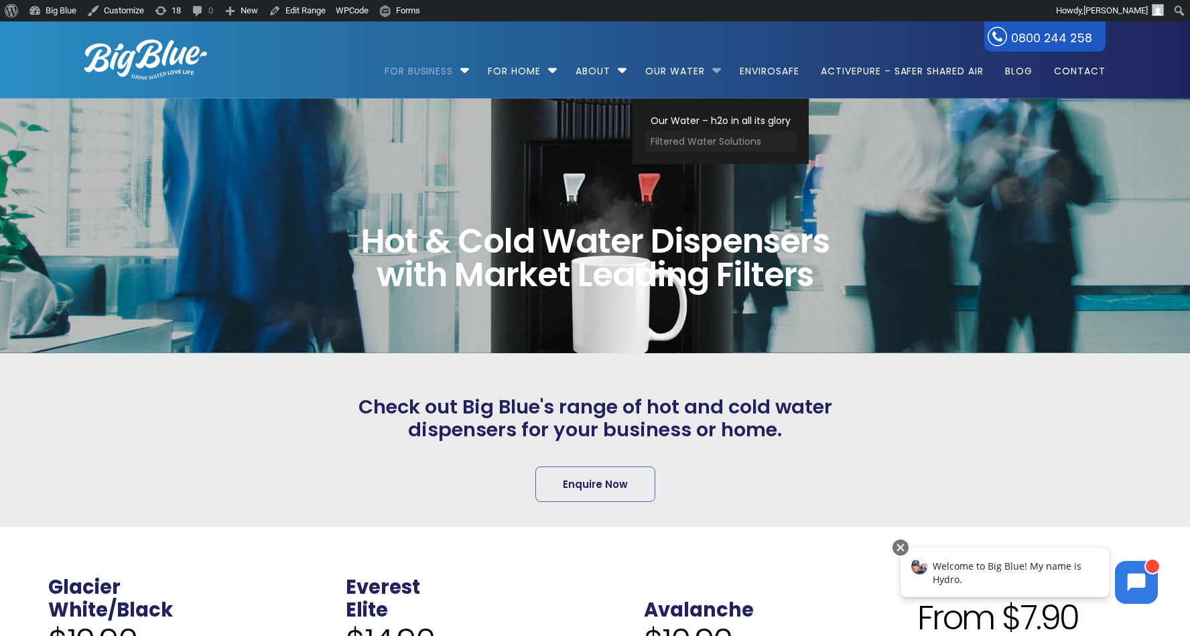
click at [690, 143] on link "Filtered Water Solutions" at bounding box center [720, 141] width 152 height 21
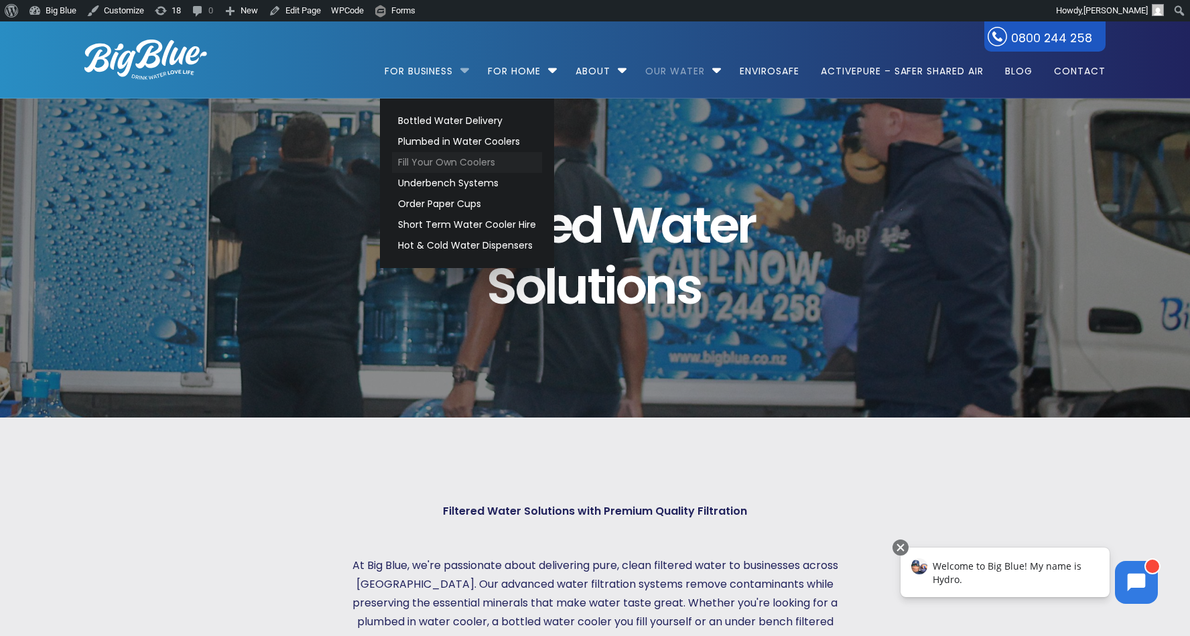
click at [450, 163] on link "Fill Your Own Coolers" at bounding box center [467, 162] width 150 height 21
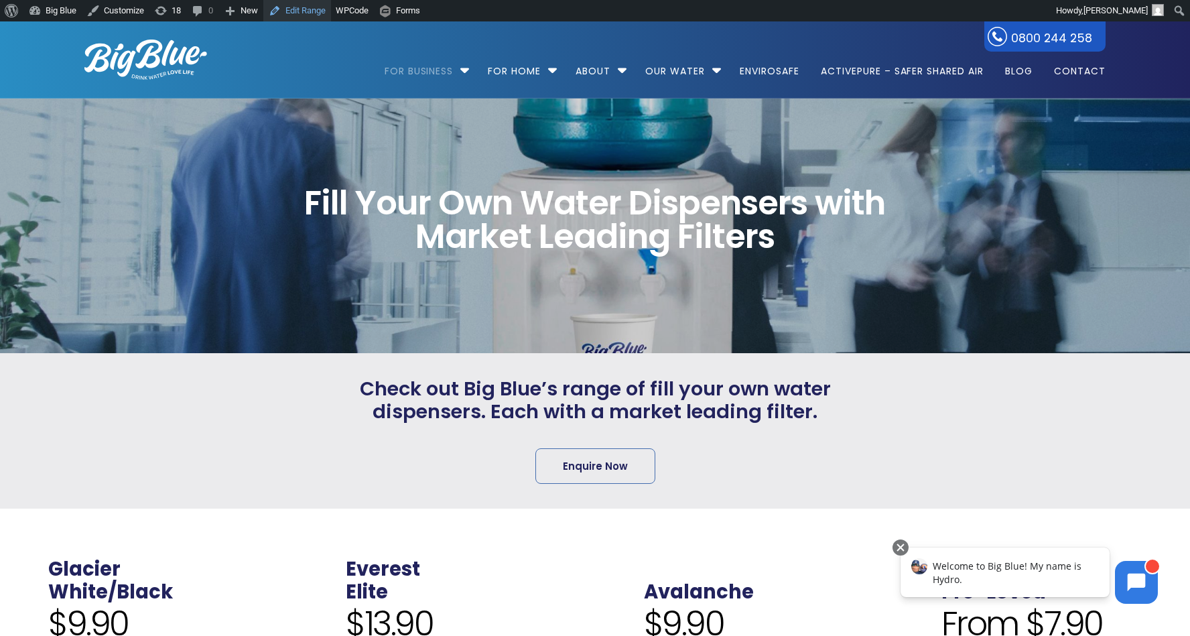
click at [303, 13] on link "Edit Range" at bounding box center [297, 10] width 68 height 21
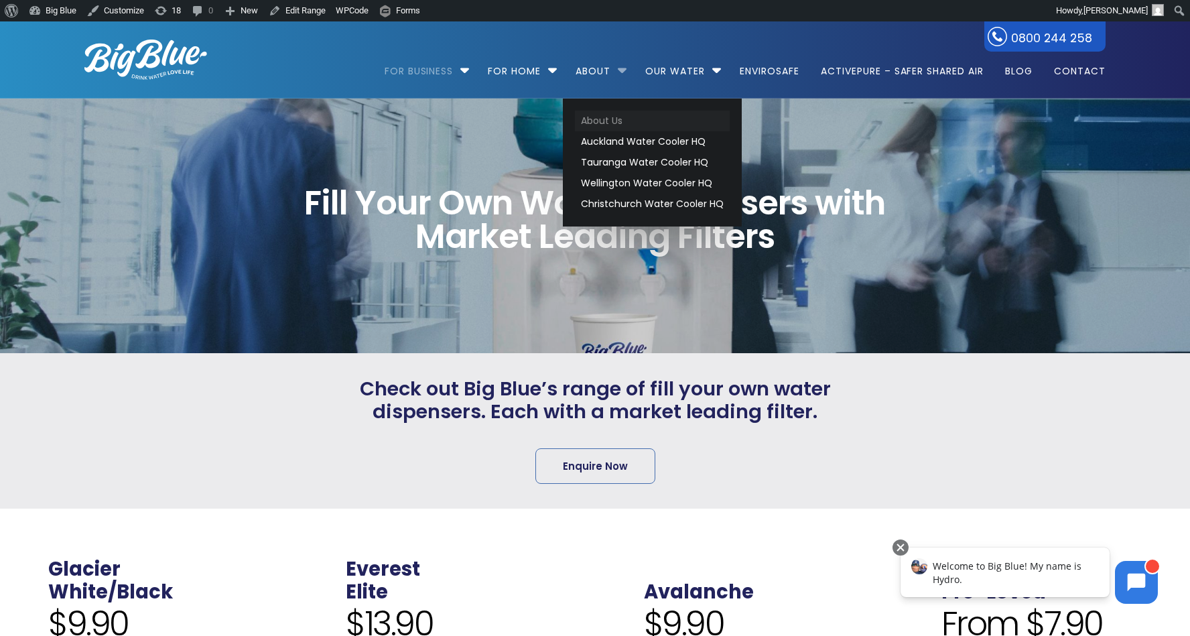
click at [617, 117] on link "About Us" at bounding box center [652, 121] width 155 height 21
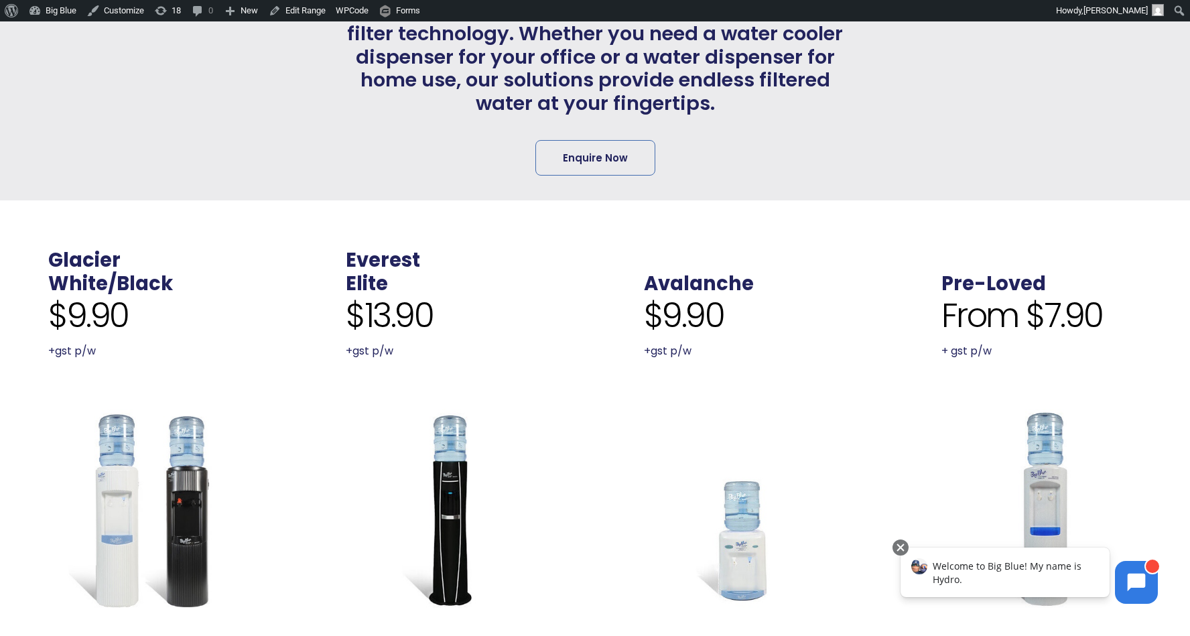
scroll to position [137, 0]
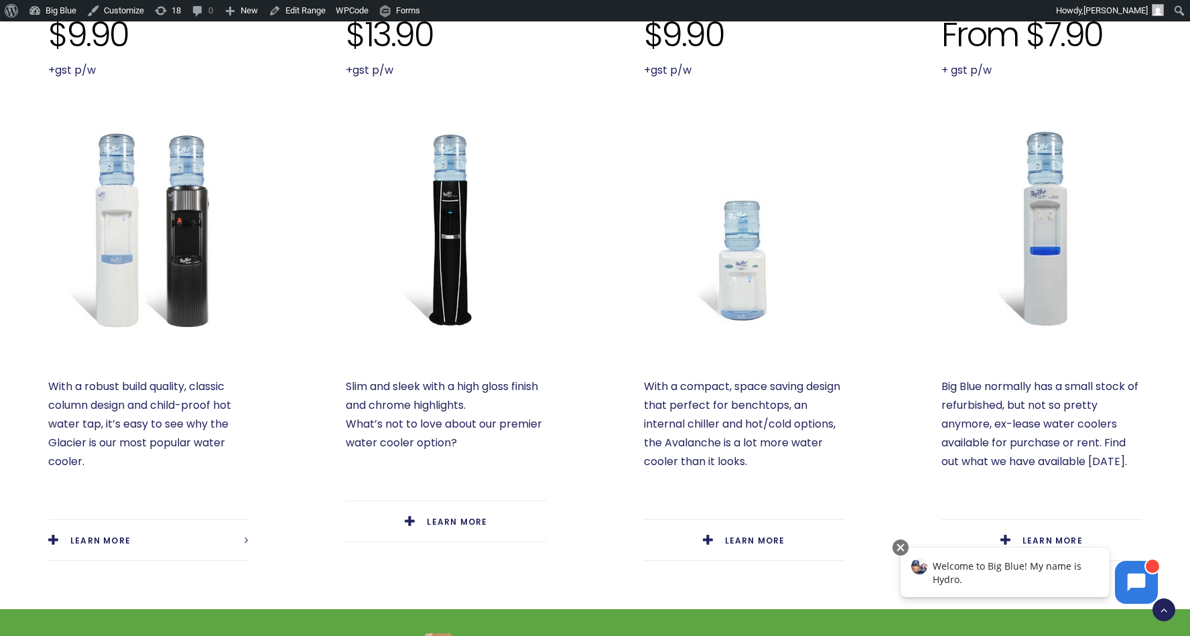
scroll to position [669, 0]
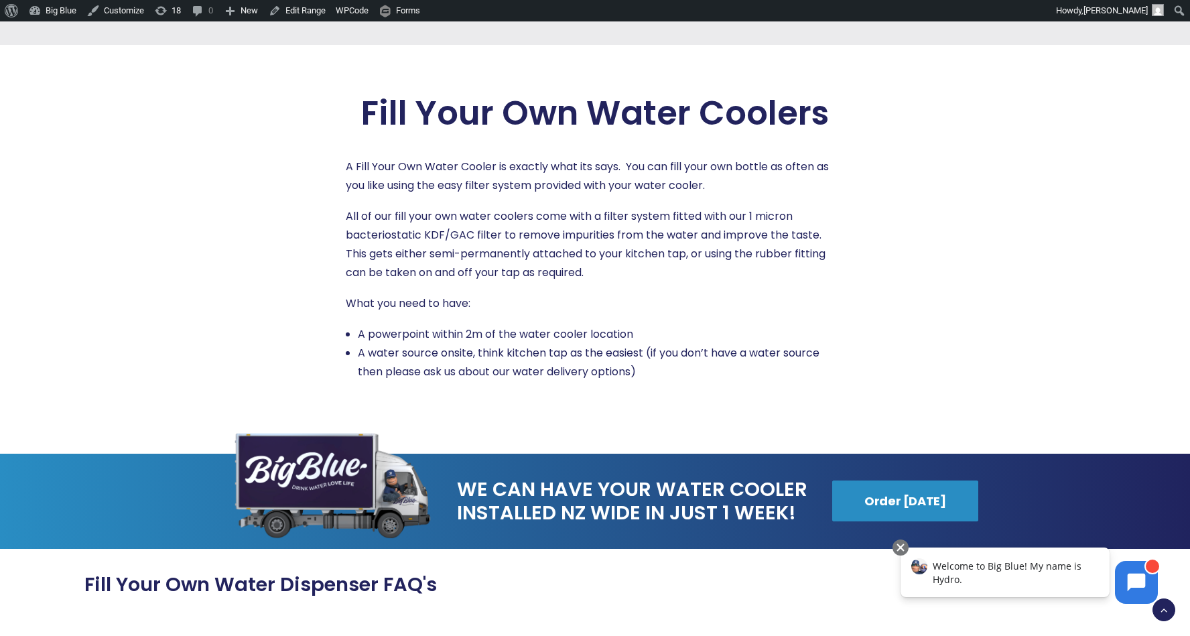
scroll to position [2073, 0]
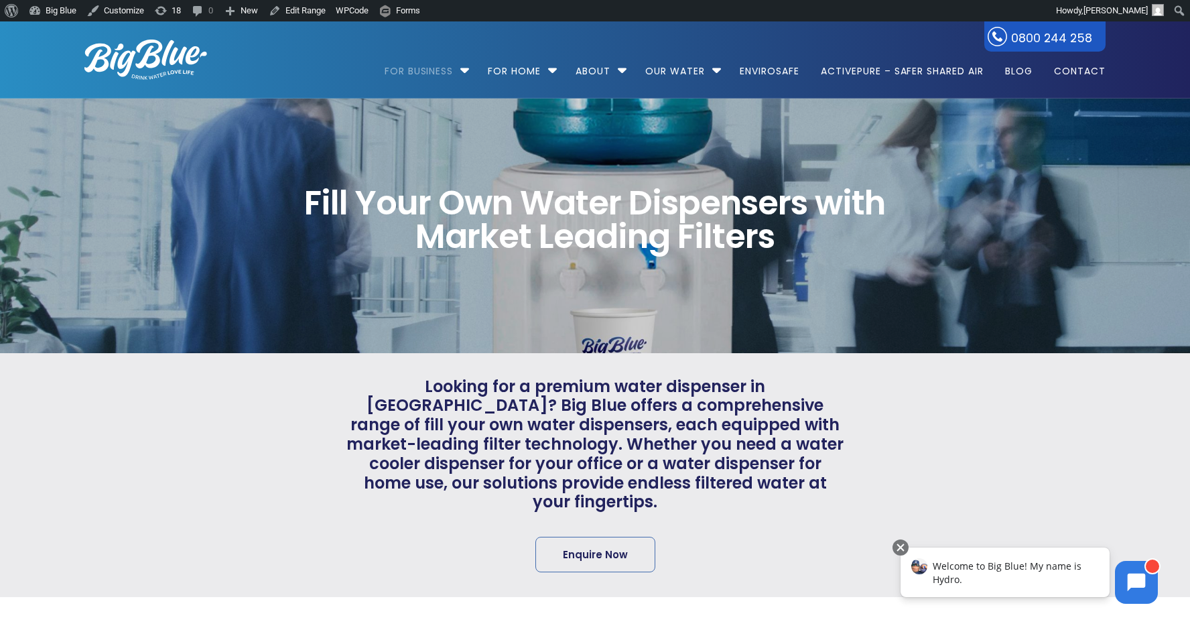
click at [196, 51] on img at bounding box center [145, 60] width 123 height 40
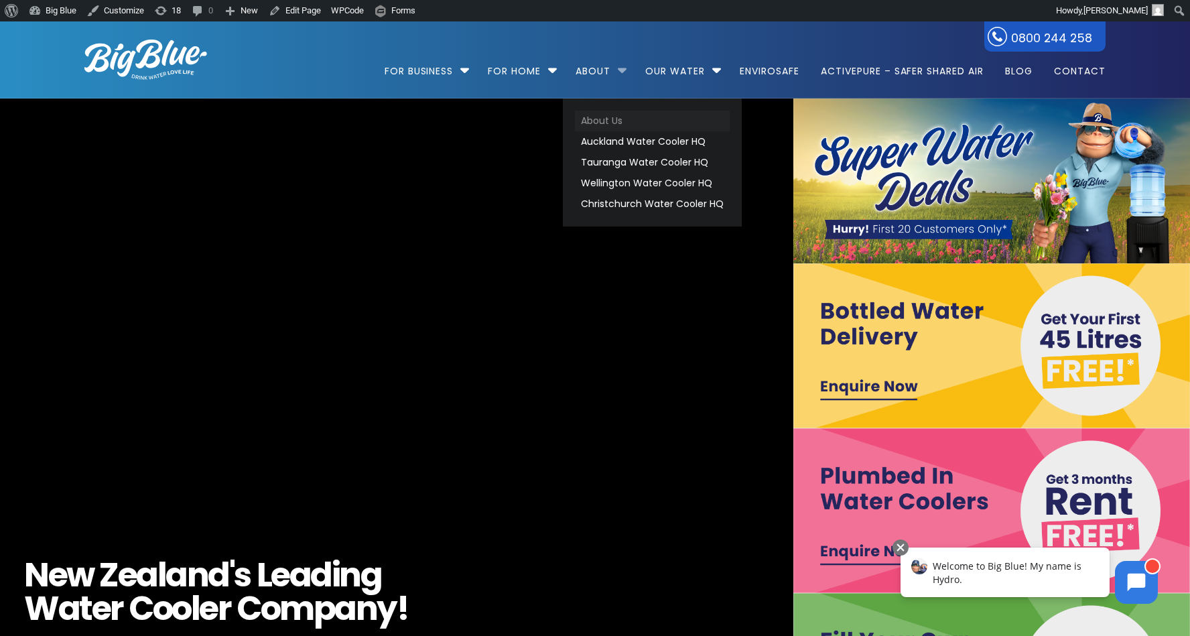
click at [603, 125] on link "About Us" at bounding box center [652, 121] width 155 height 21
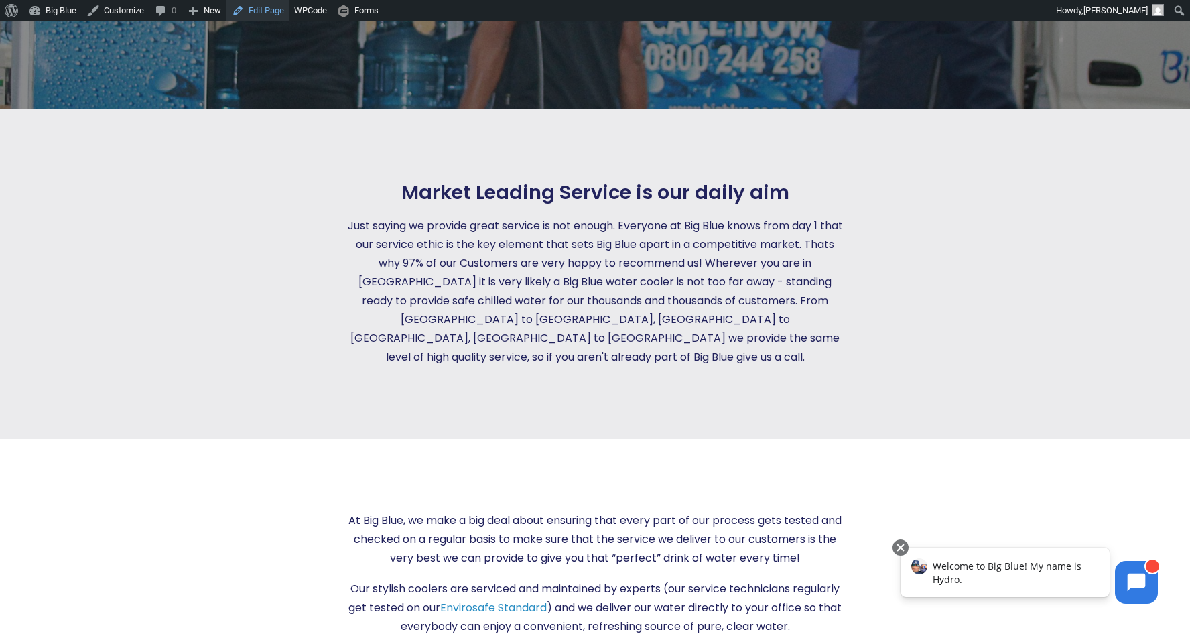
click at [262, 13] on link "Edit Page" at bounding box center [257, 10] width 63 height 21
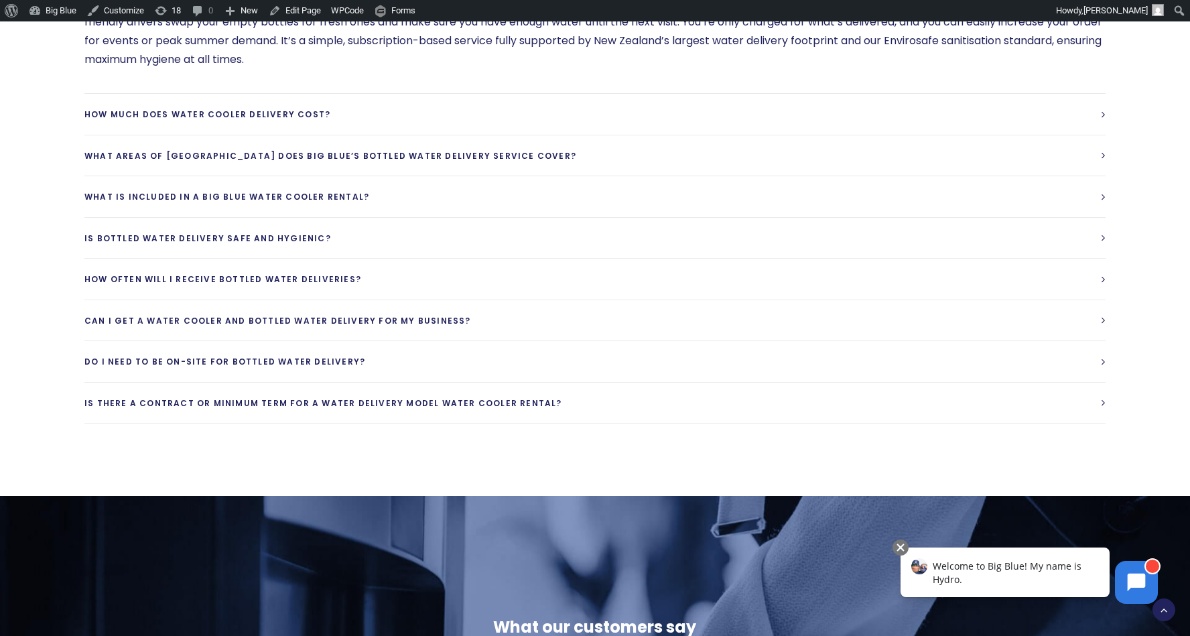
scroll to position [3888, 0]
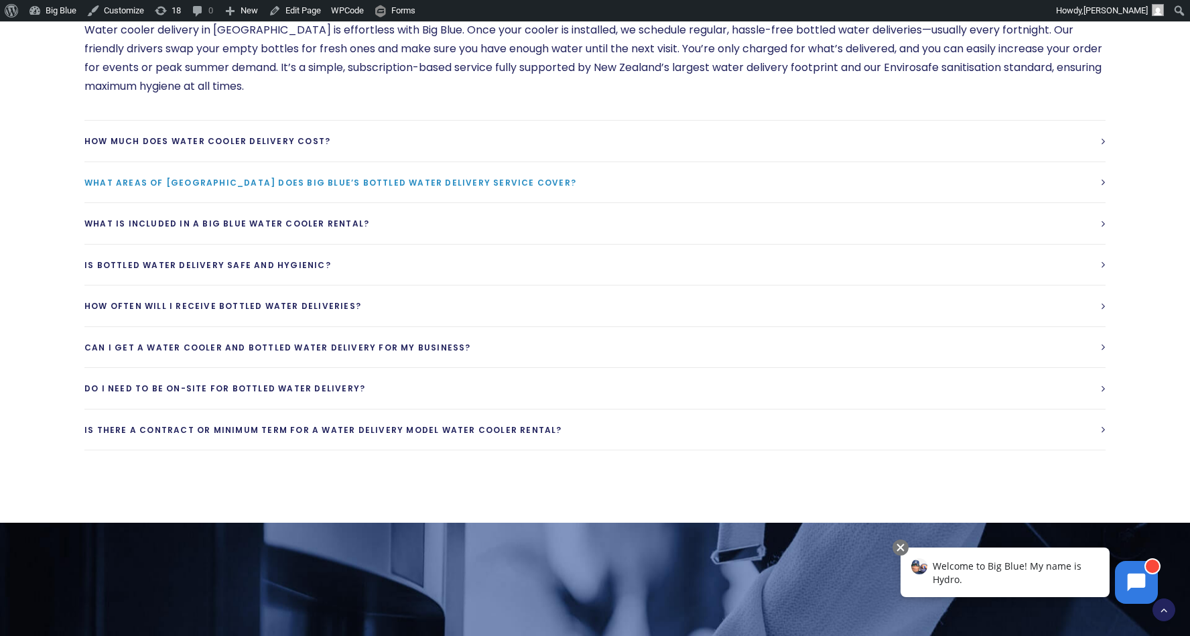
click at [404, 177] on span "What areas of [GEOGRAPHIC_DATA] does Big Blue’s bottled water delivery service …" at bounding box center [330, 182] width 492 height 11
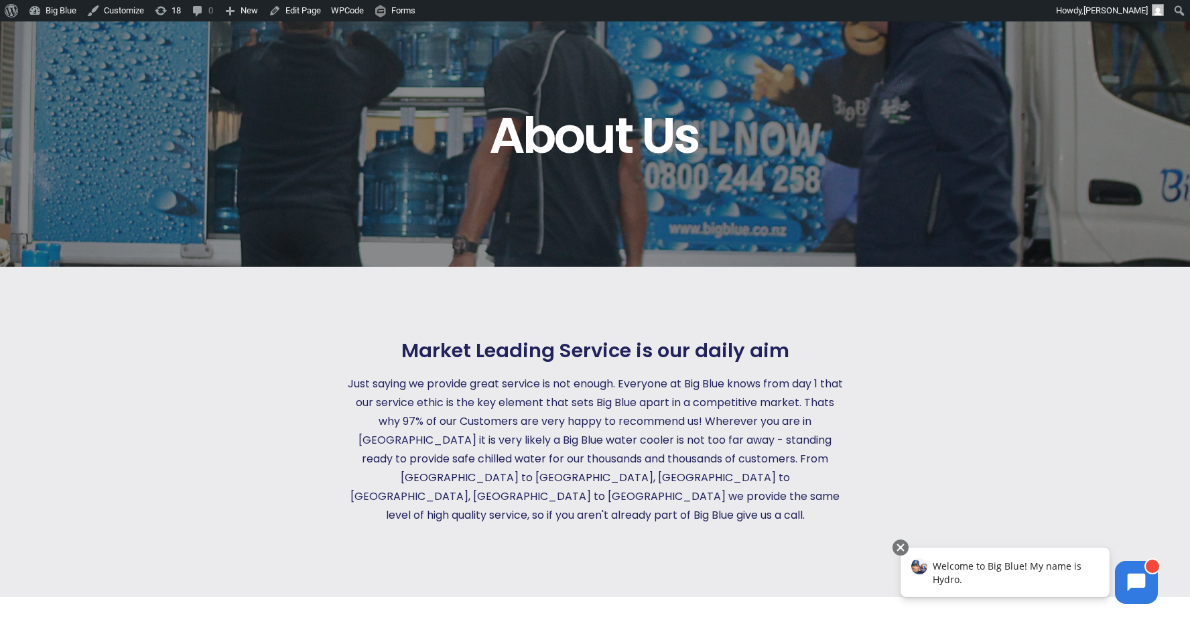
scroll to position [0, 0]
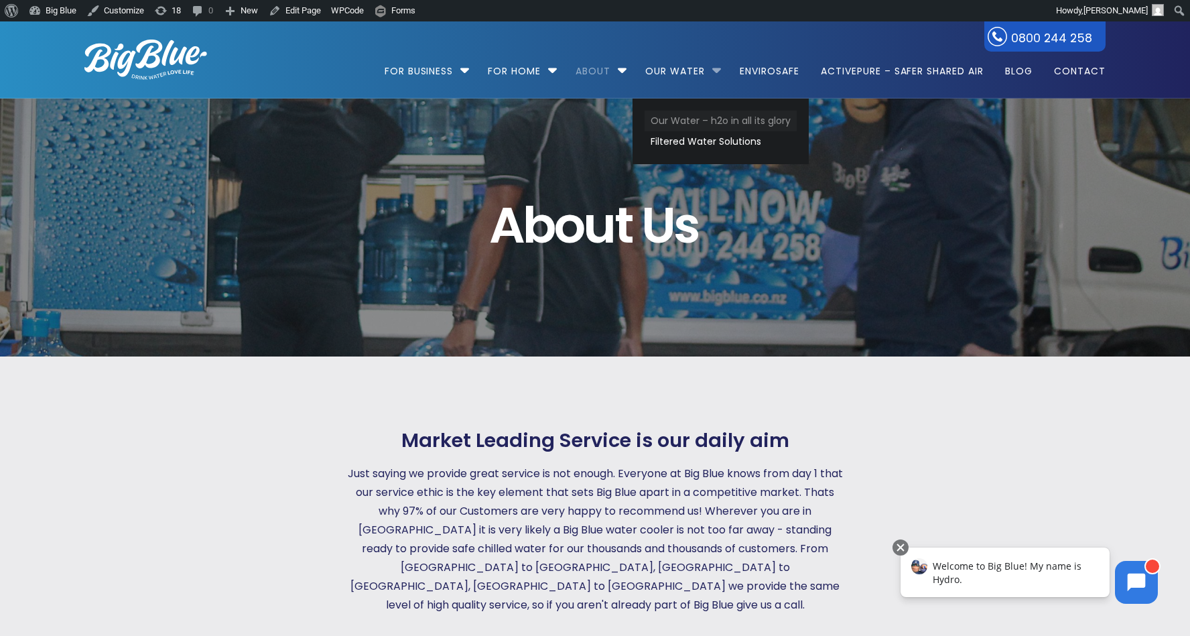
click at [713, 119] on link "Our Water – h2o in all its glory" at bounding box center [720, 121] width 152 height 21
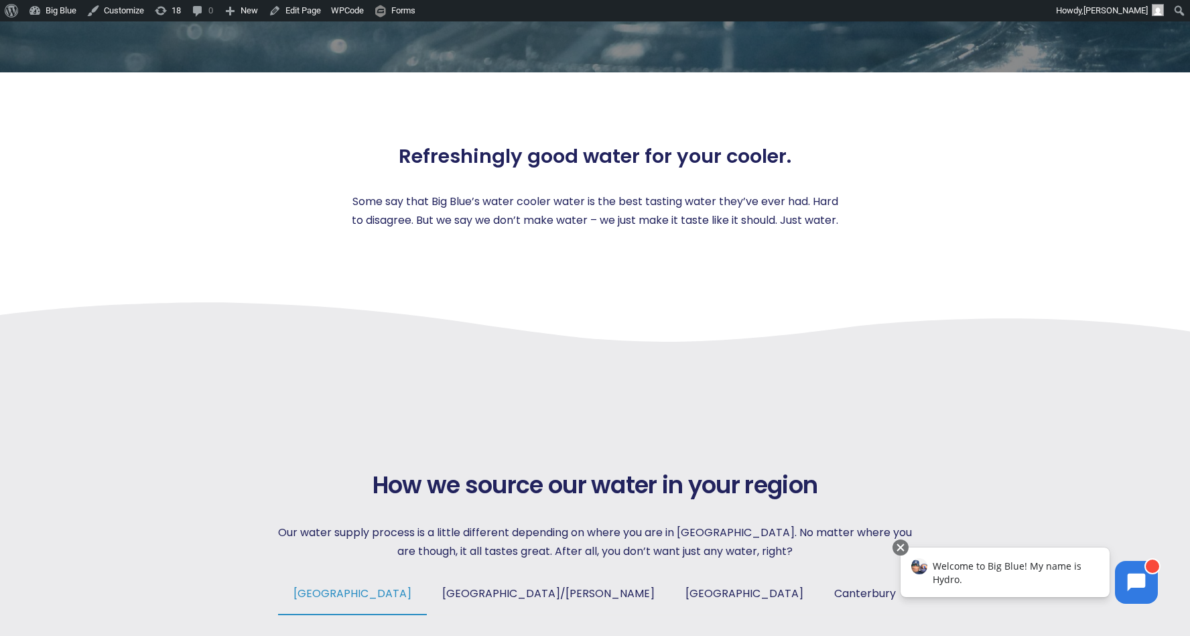
scroll to position [448, 0]
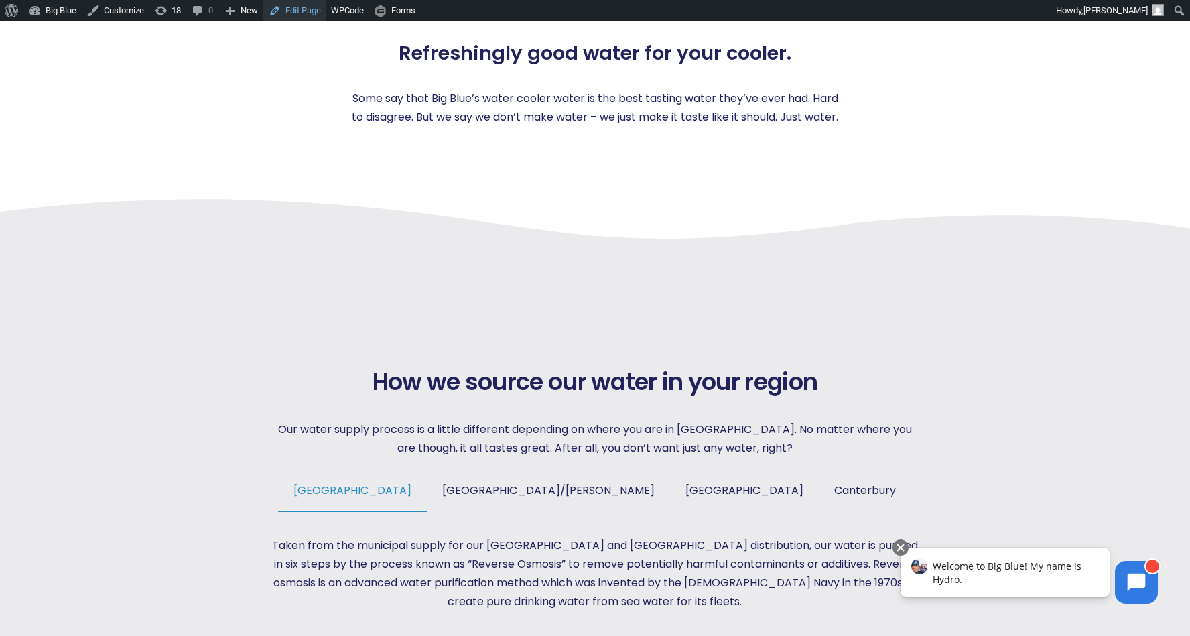
click at [311, 14] on link "Edit Page" at bounding box center [294, 10] width 63 height 21
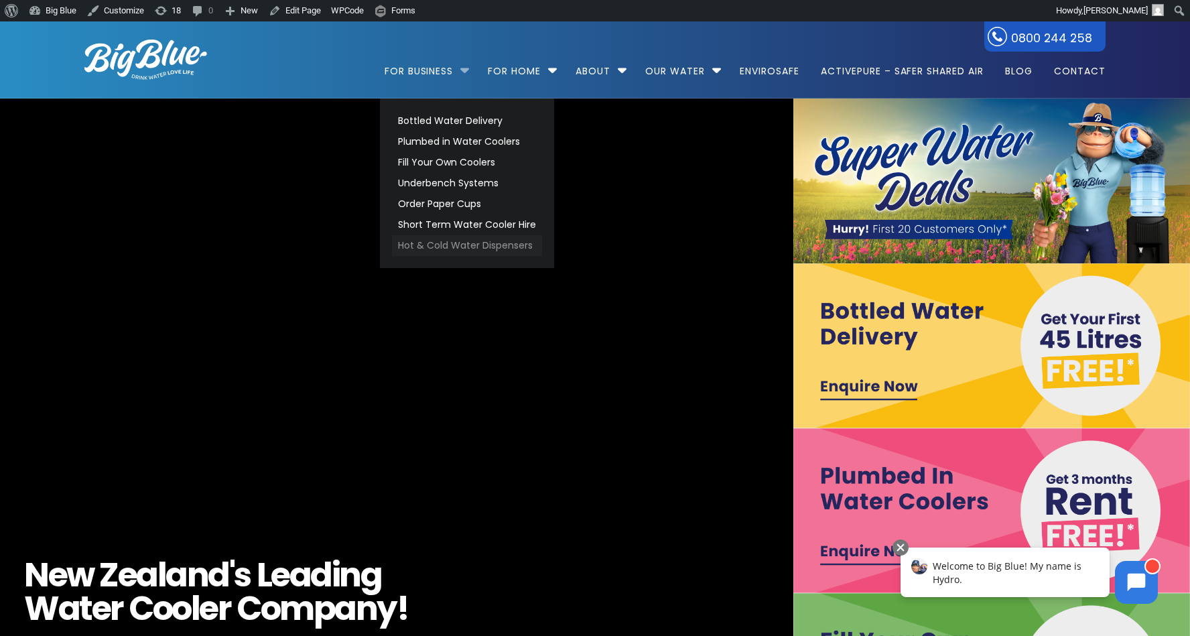
click at [425, 241] on link "Hot & Cold Water Dispensers" at bounding box center [467, 245] width 150 height 21
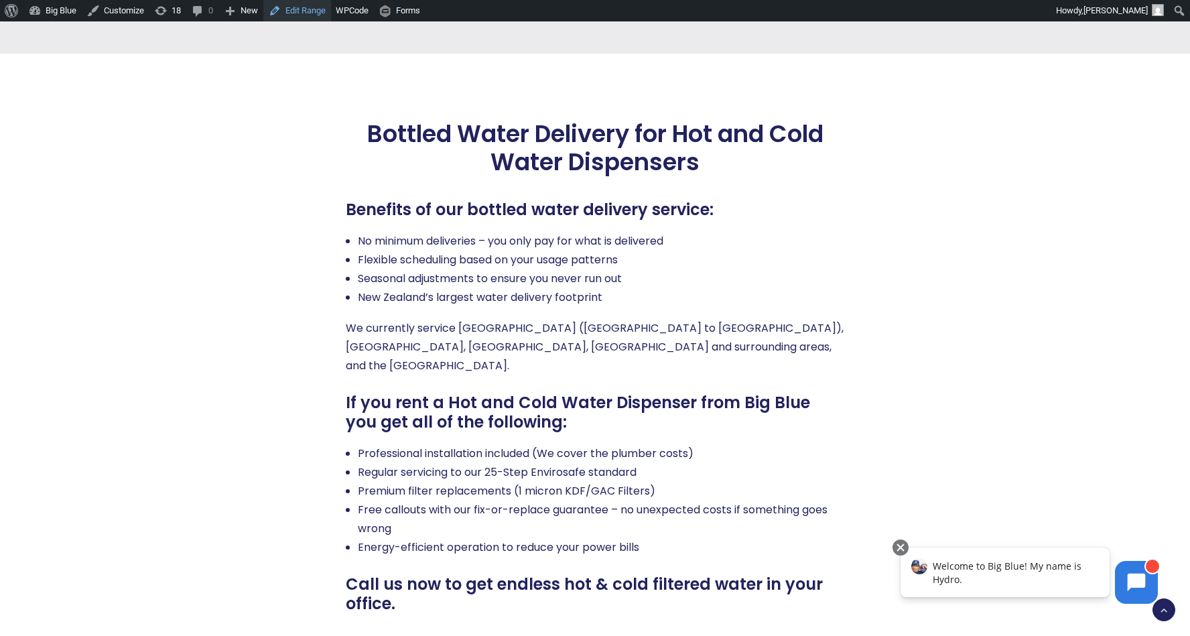
click at [305, 10] on link "Edit Range" at bounding box center [297, 10] width 68 height 21
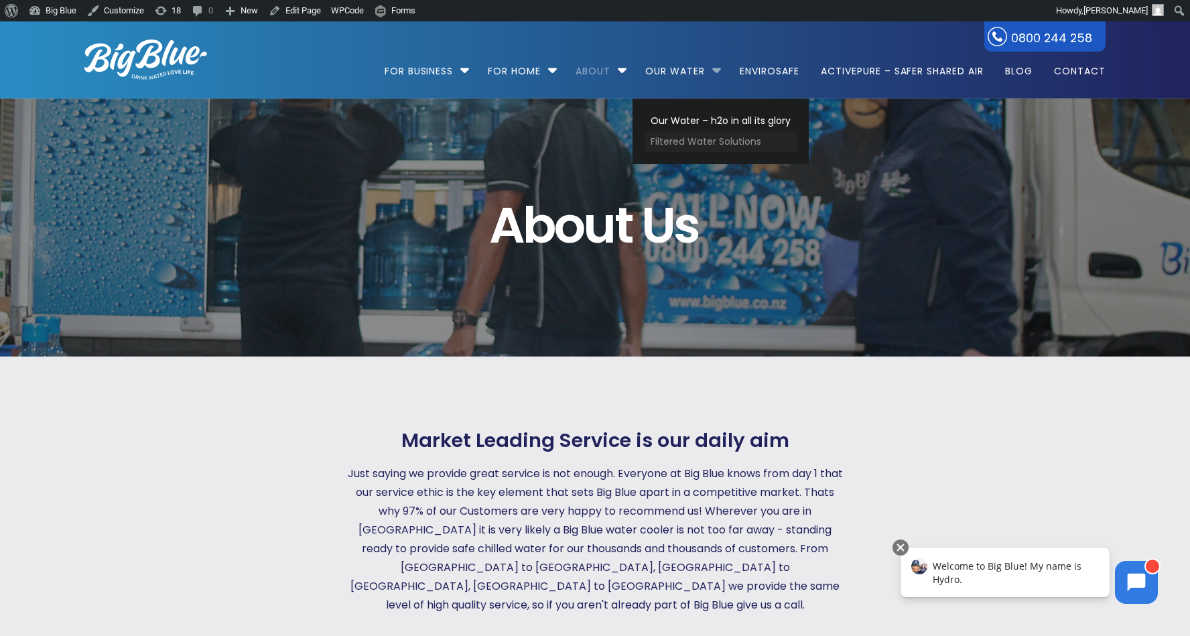
click at [695, 146] on link "Filtered Water Solutions" at bounding box center [720, 141] width 152 height 21
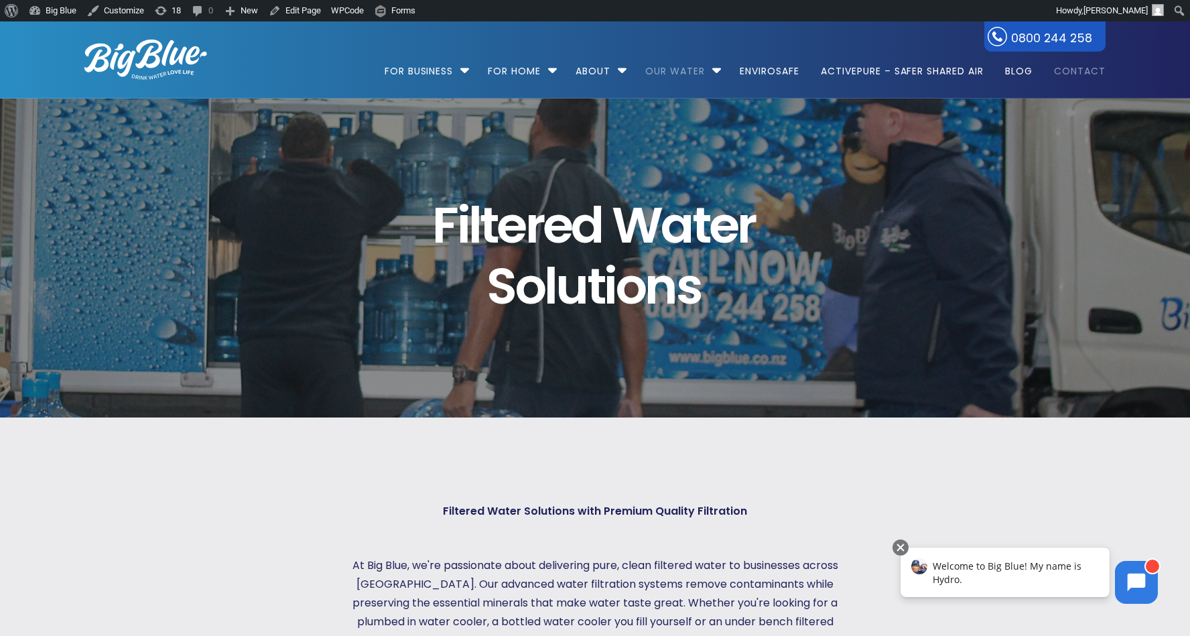
click at [1081, 63] on link "Contact" at bounding box center [1074, 64] width 61 height 86
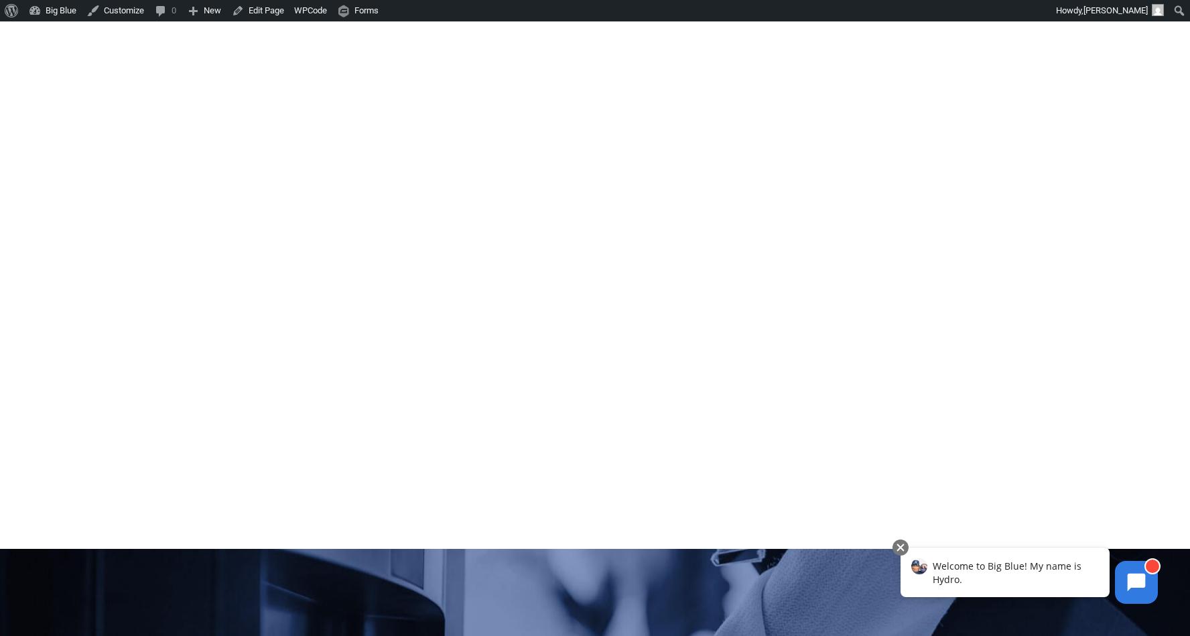
scroll to position [137, 0]
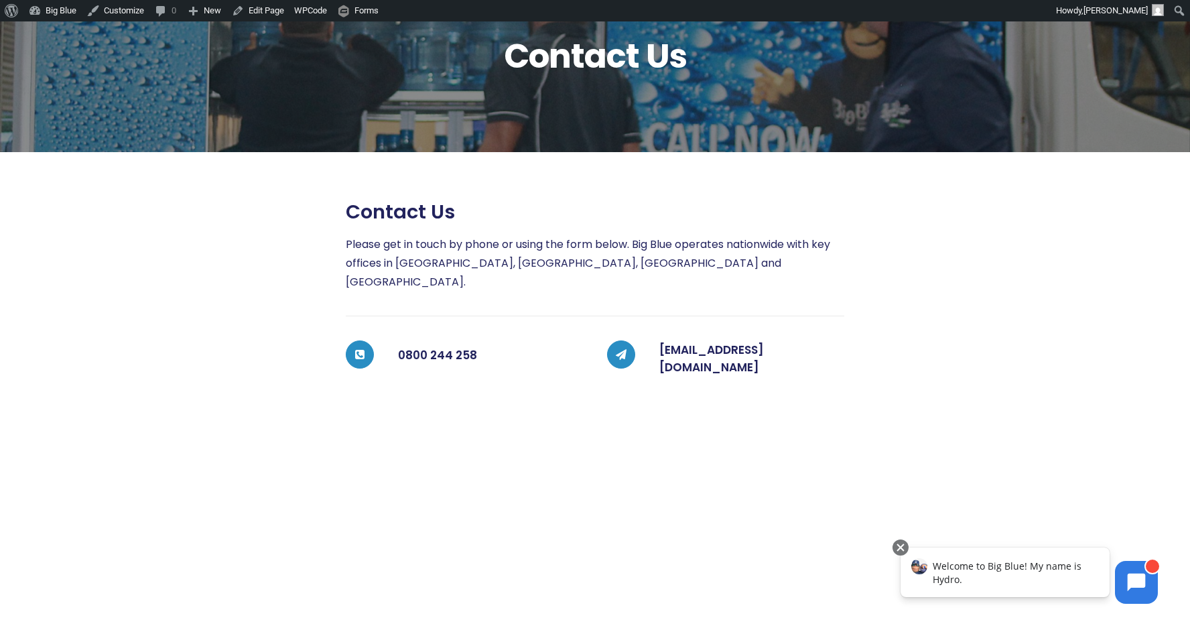
drag, startPoint x: 670, startPoint y: 260, endPoint x: 635, endPoint y: 260, distance: 34.8
click at [670, 260] on p "Please get in touch by phone or using the form below. Big Blue operates nationw…" at bounding box center [595, 263] width 498 height 56
click at [259, 11] on link "Edit Page" at bounding box center [257, 10] width 63 height 21
